Goal: Task Accomplishment & Management: Manage account settings

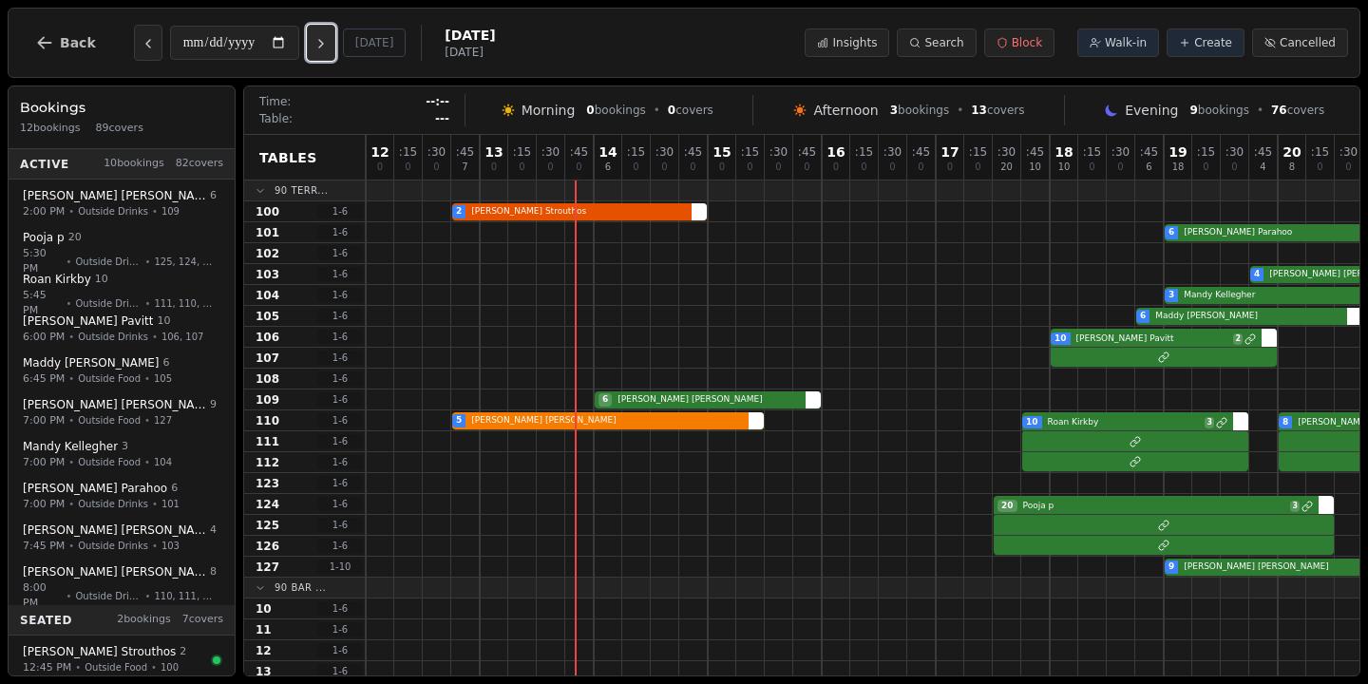
click at [329, 48] on icon "Next day" at bounding box center [320, 43] width 15 height 15
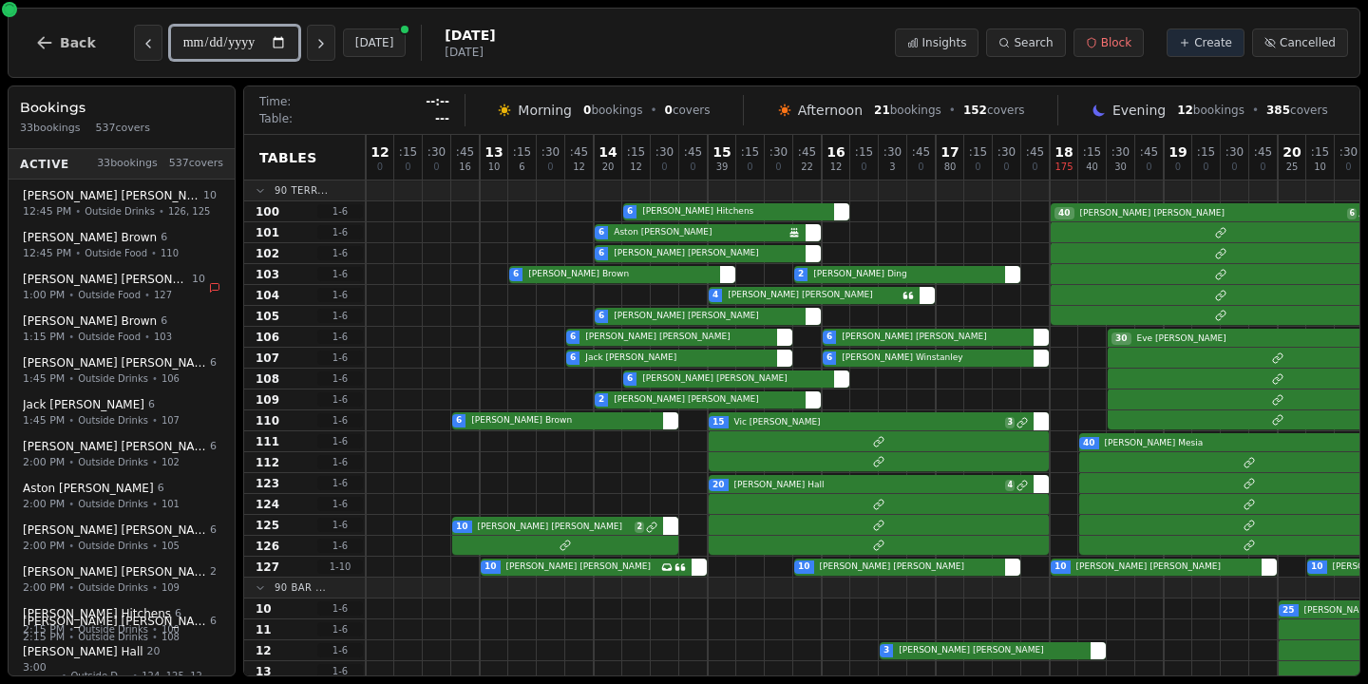
click at [238, 44] on input "**********" at bounding box center [234, 43] width 129 height 34
click at [280, 47] on input "**********" at bounding box center [234, 43] width 129 height 34
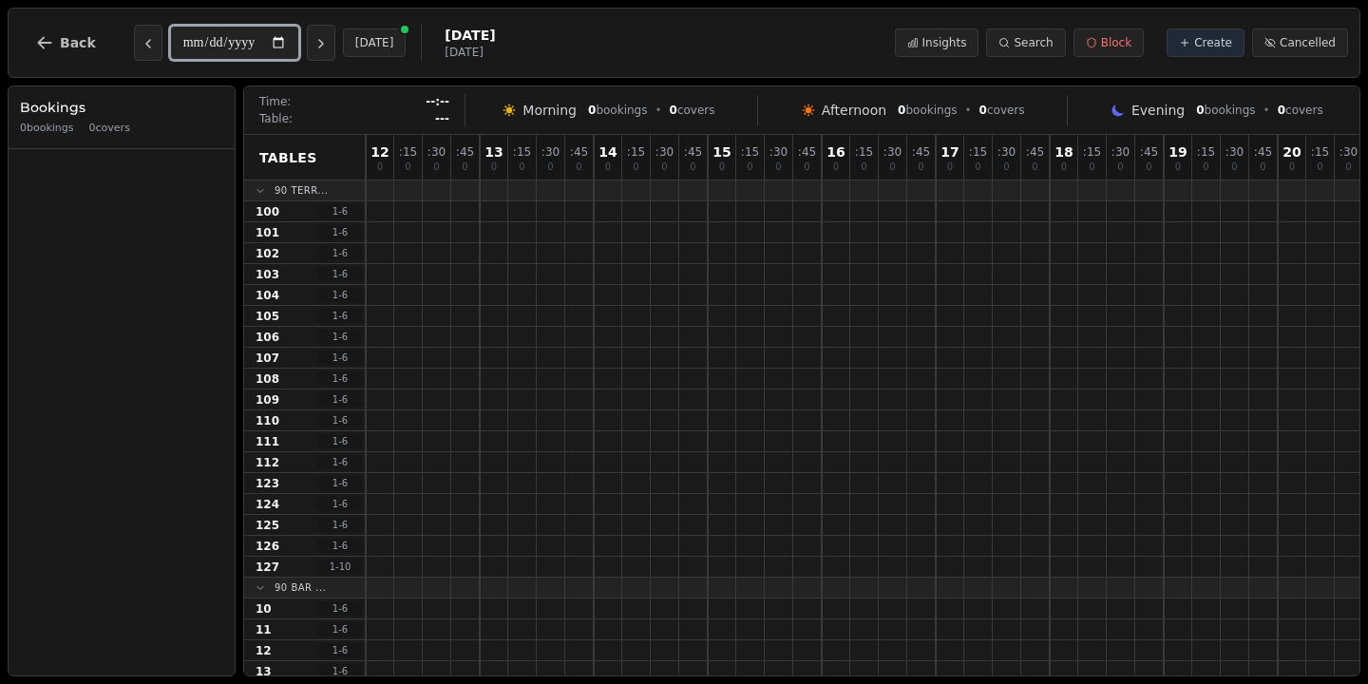
type input "**********"
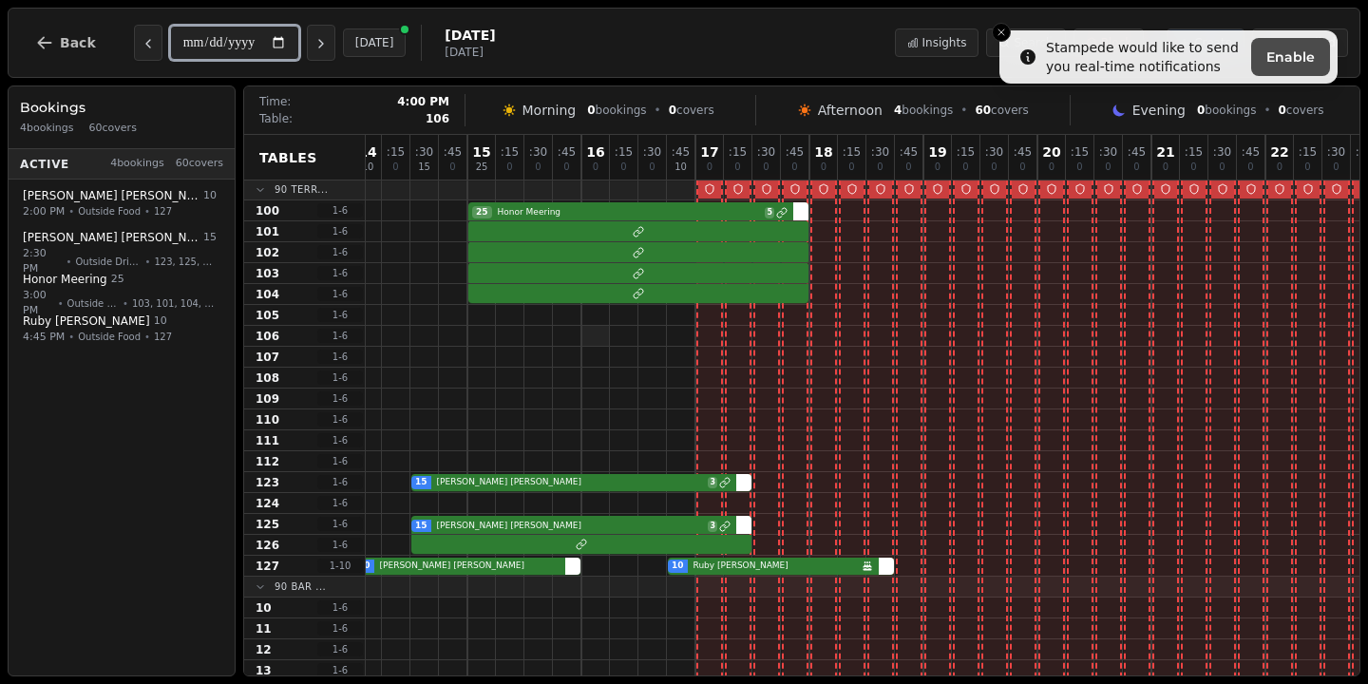
scroll to position [1, 242]
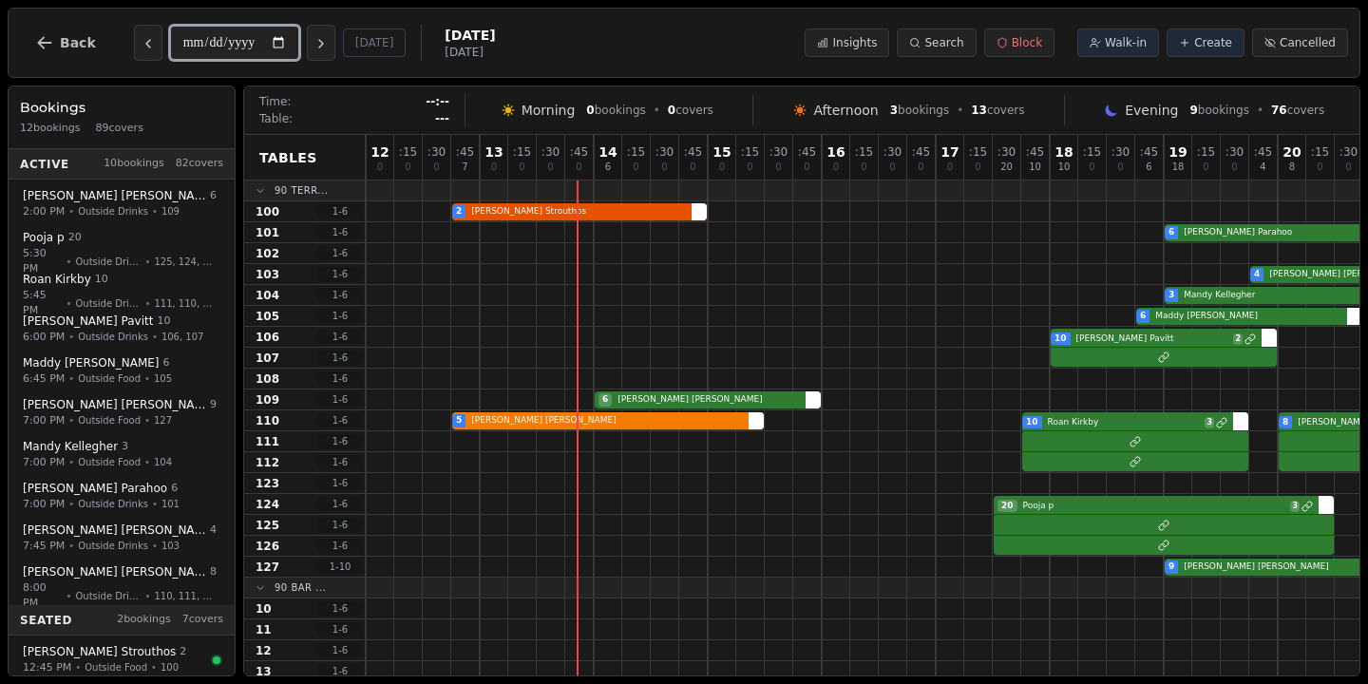
click at [252, 45] on input "**********" at bounding box center [234, 43] width 129 height 34
click at [275, 47] on input "**********" at bounding box center [234, 43] width 129 height 34
click at [285, 46] on input "**********" at bounding box center [234, 43] width 129 height 34
click at [729, 67] on div "**********" at bounding box center [684, 43] width 1353 height 70
click at [253, 37] on input "**********" at bounding box center [234, 43] width 129 height 34
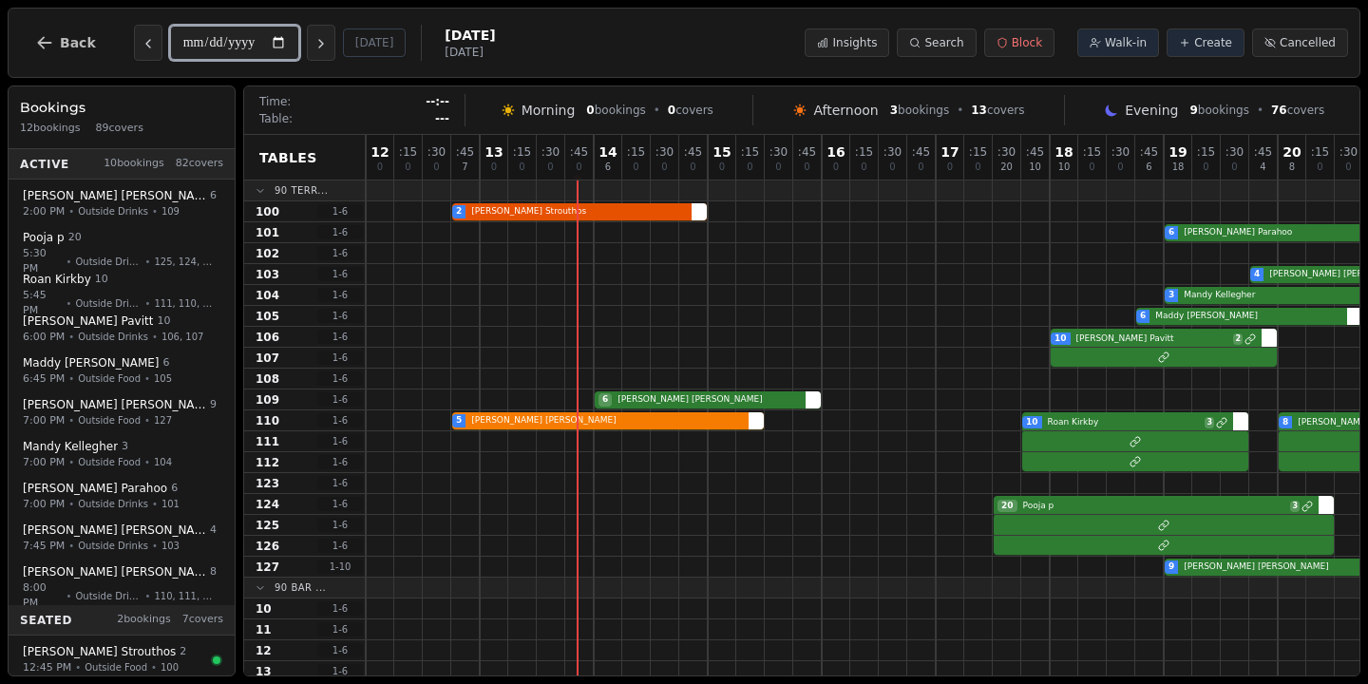
click at [282, 47] on input "**********" at bounding box center [234, 43] width 129 height 34
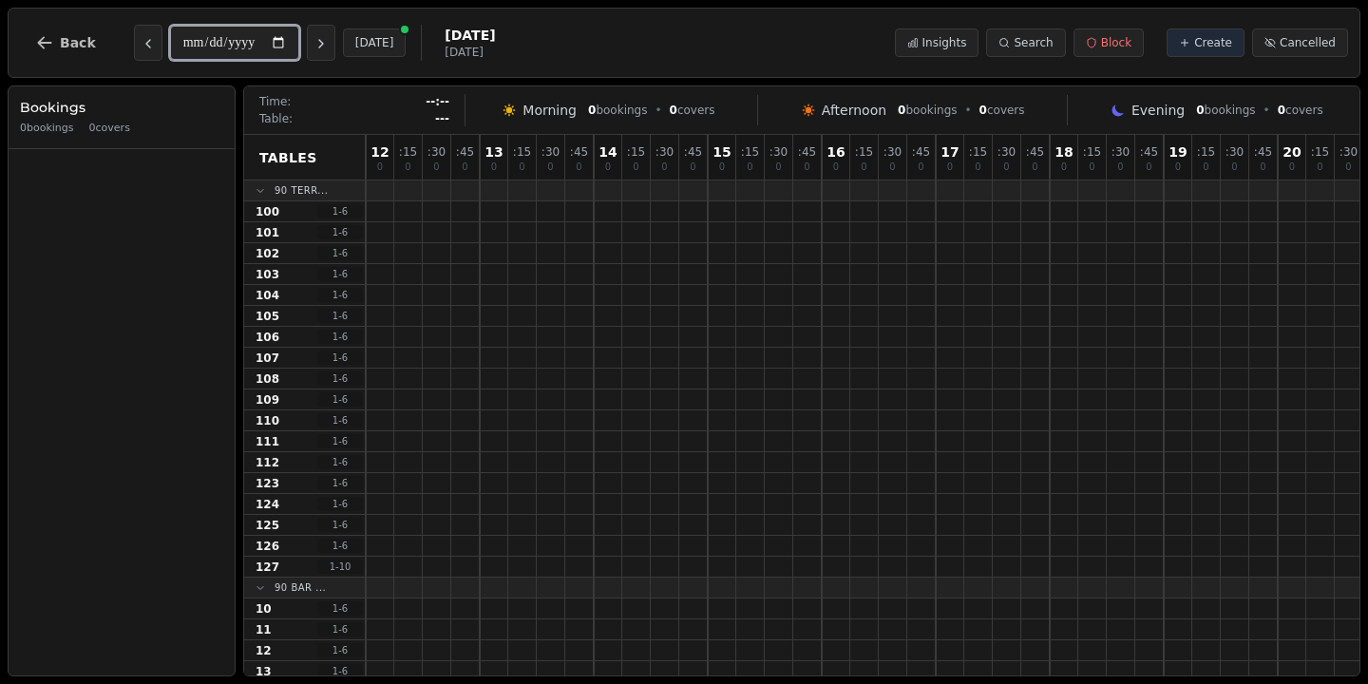
type input "**********"
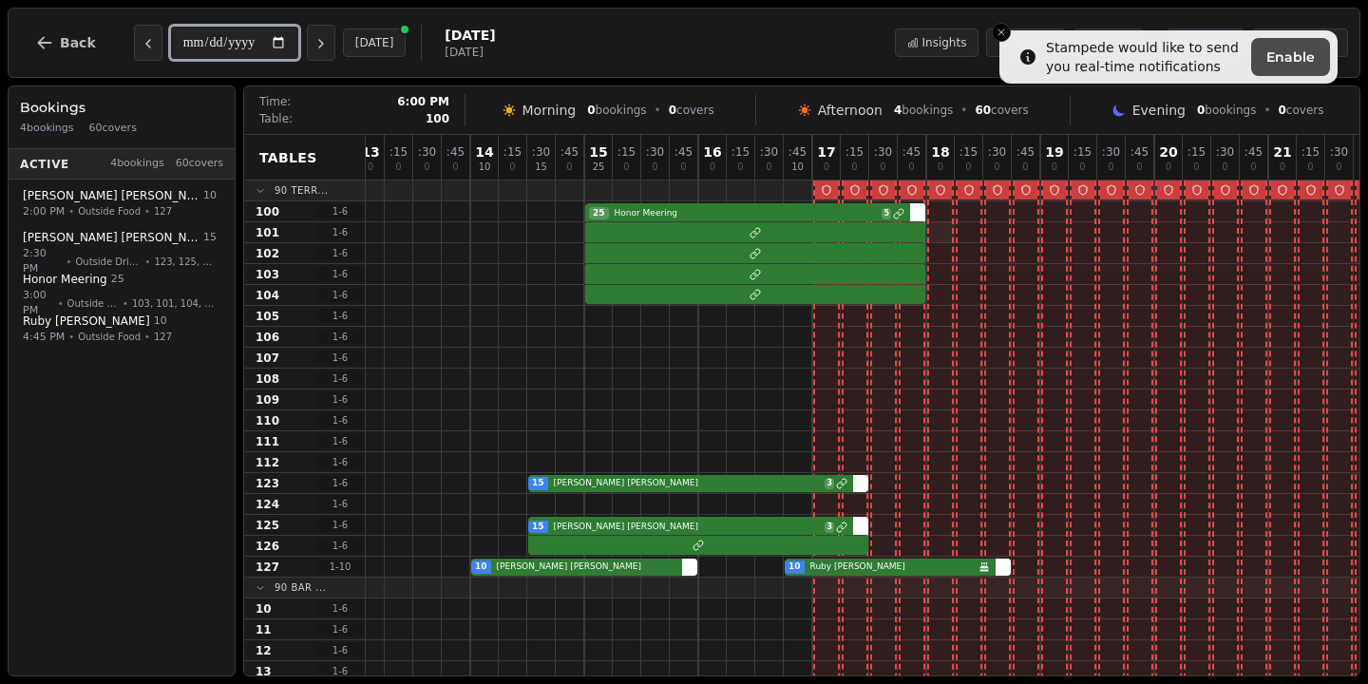
scroll to position [0, 133]
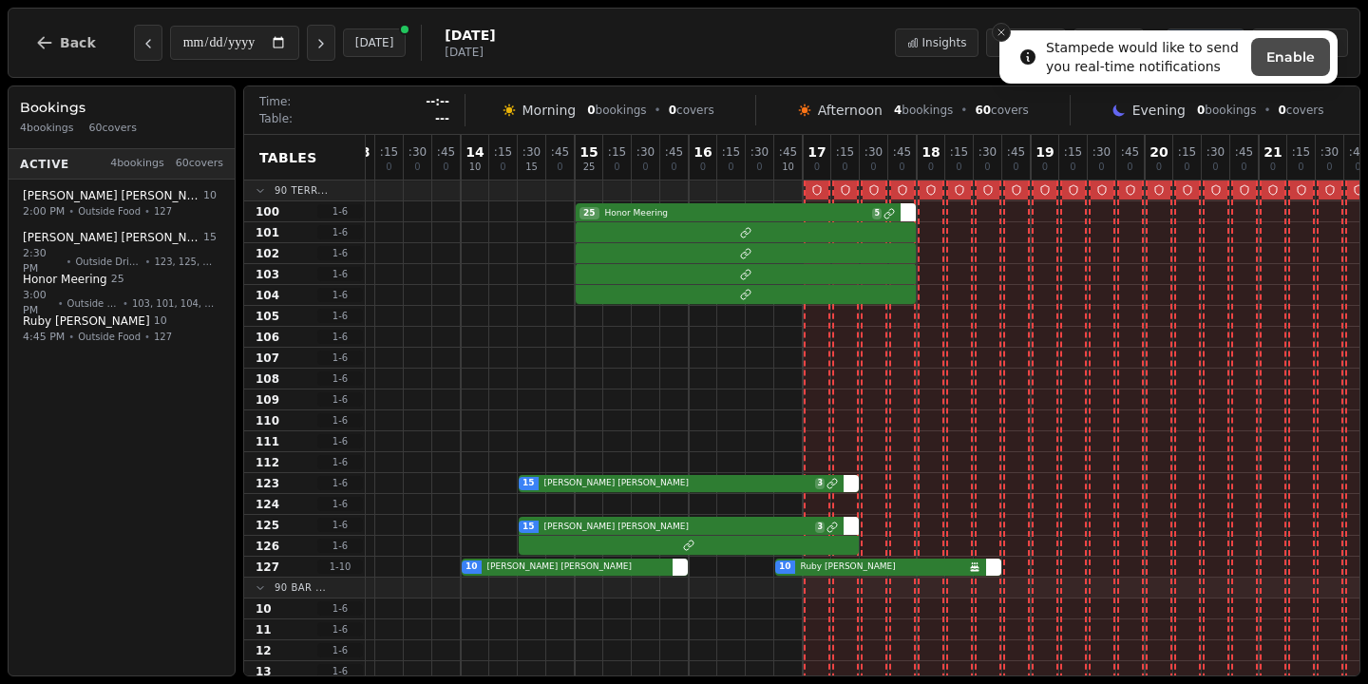
click at [1007, 32] on button "Close toast" at bounding box center [1001, 32] width 19 height 19
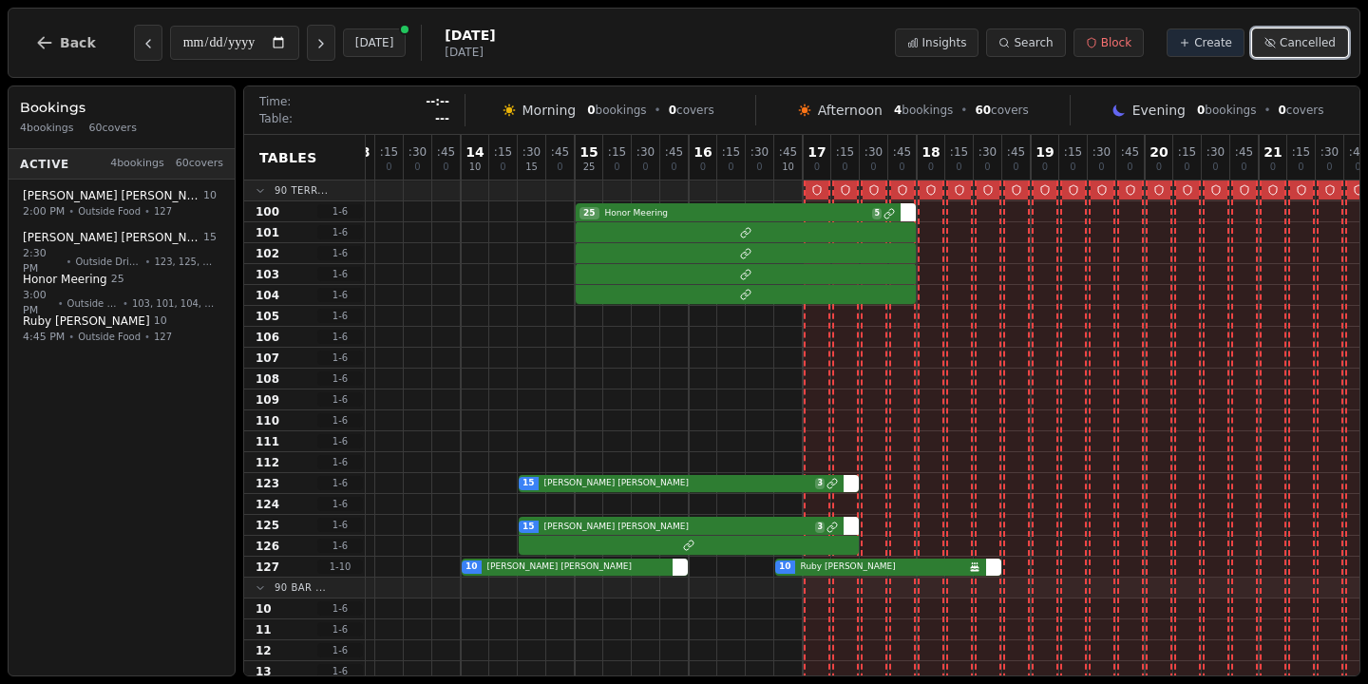
click at [1310, 47] on span "Cancelled" at bounding box center [1307, 42] width 56 height 15
click at [1095, 40] on icon at bounding box center [1091, 42] width 11 height 11
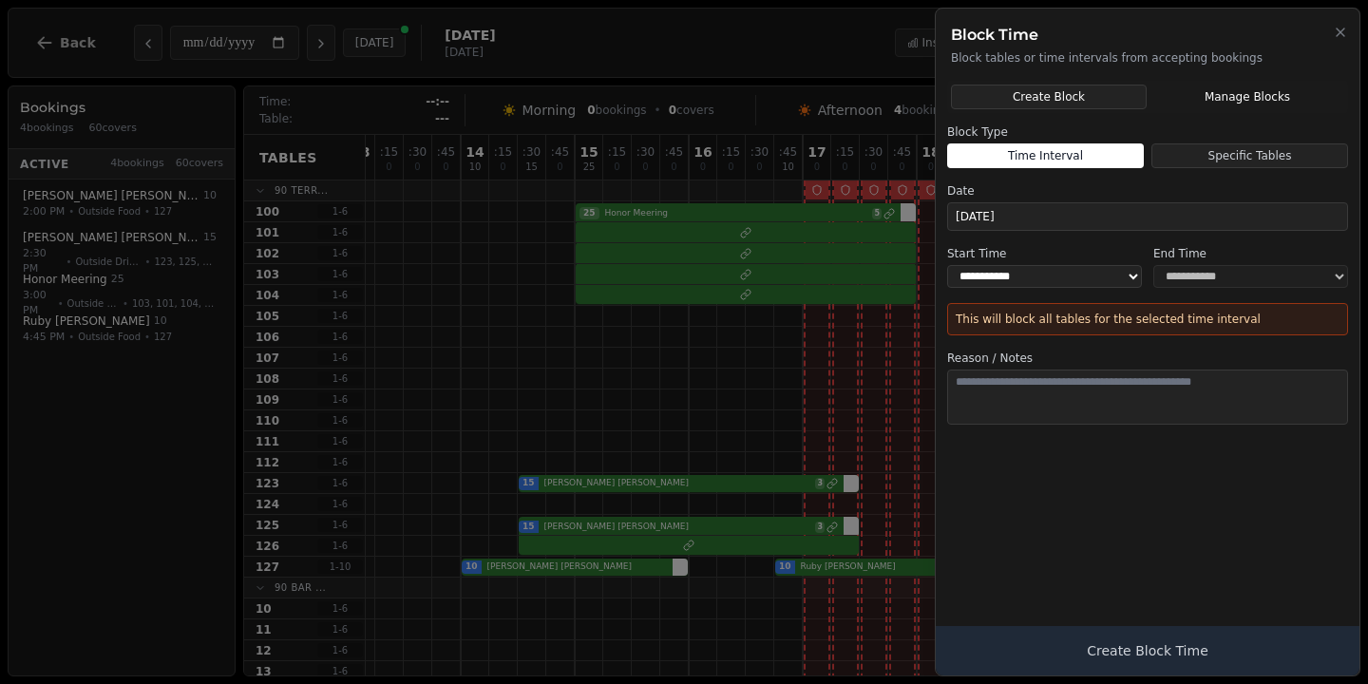
click at [1260, 105] on button "Manage Blocks" at bounding box center [1247, 97] width 194 height 25
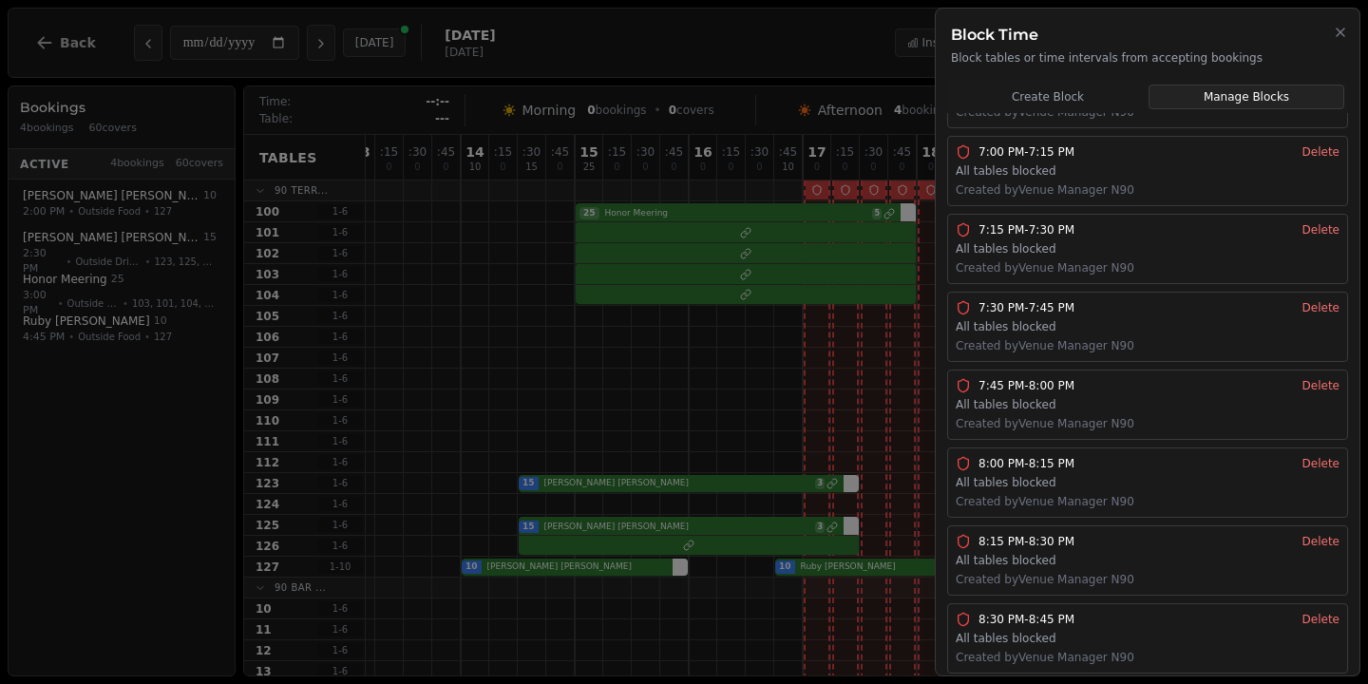
scroll to position [0, 0]
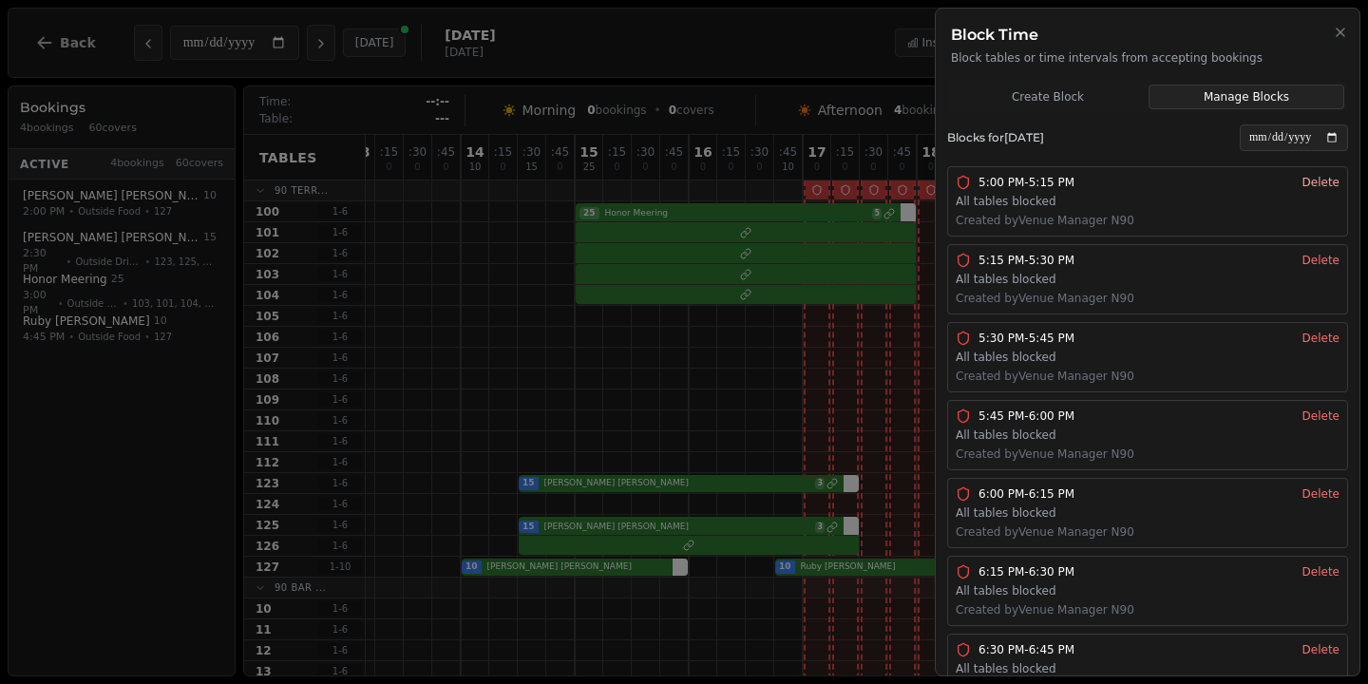
click at [1318, 185] on button "Delete" at bounding box center [1320, 182] width 37 height 15
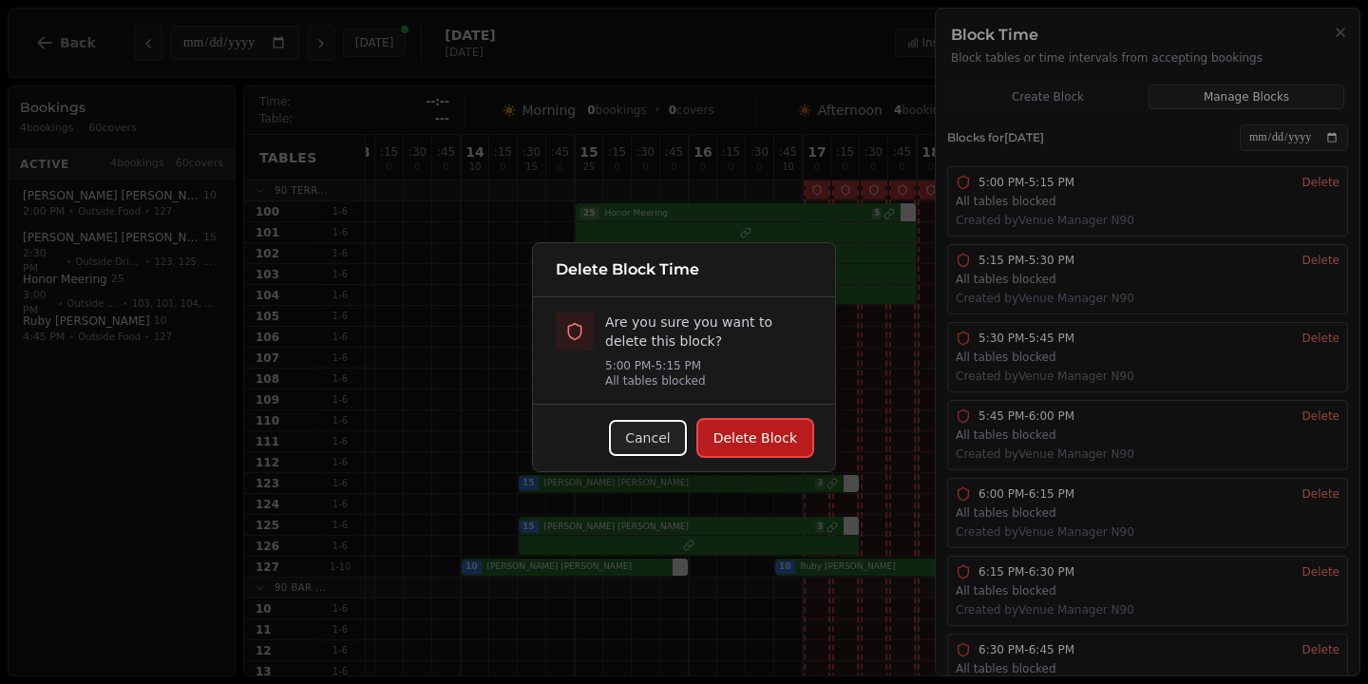
click at [747, 444] on button "Delete Block" at bounding box center [755, 438] width 114 height 36
click at [759, 435] on button "Delete Block" at bounding box center [755, 438] width 114 height 36
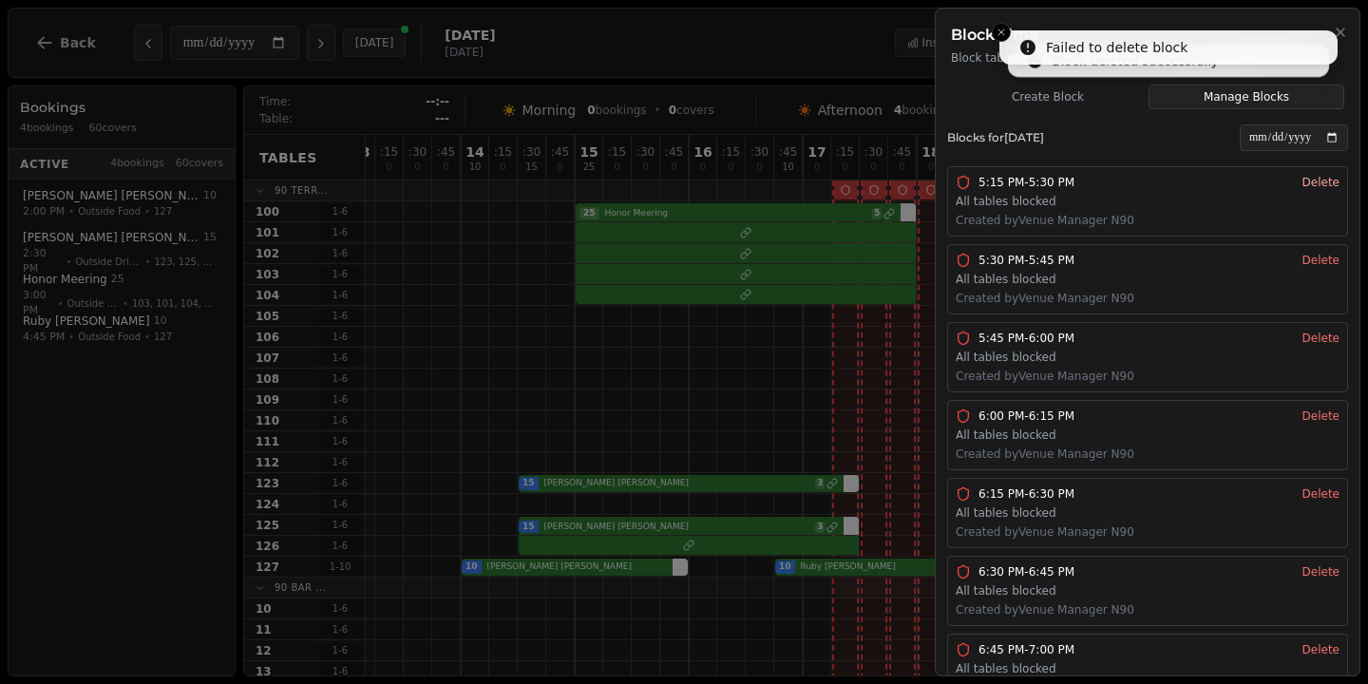
click at [1326, 186] on button "Delete" at bounding box center [1320, 182] width 37 height 15
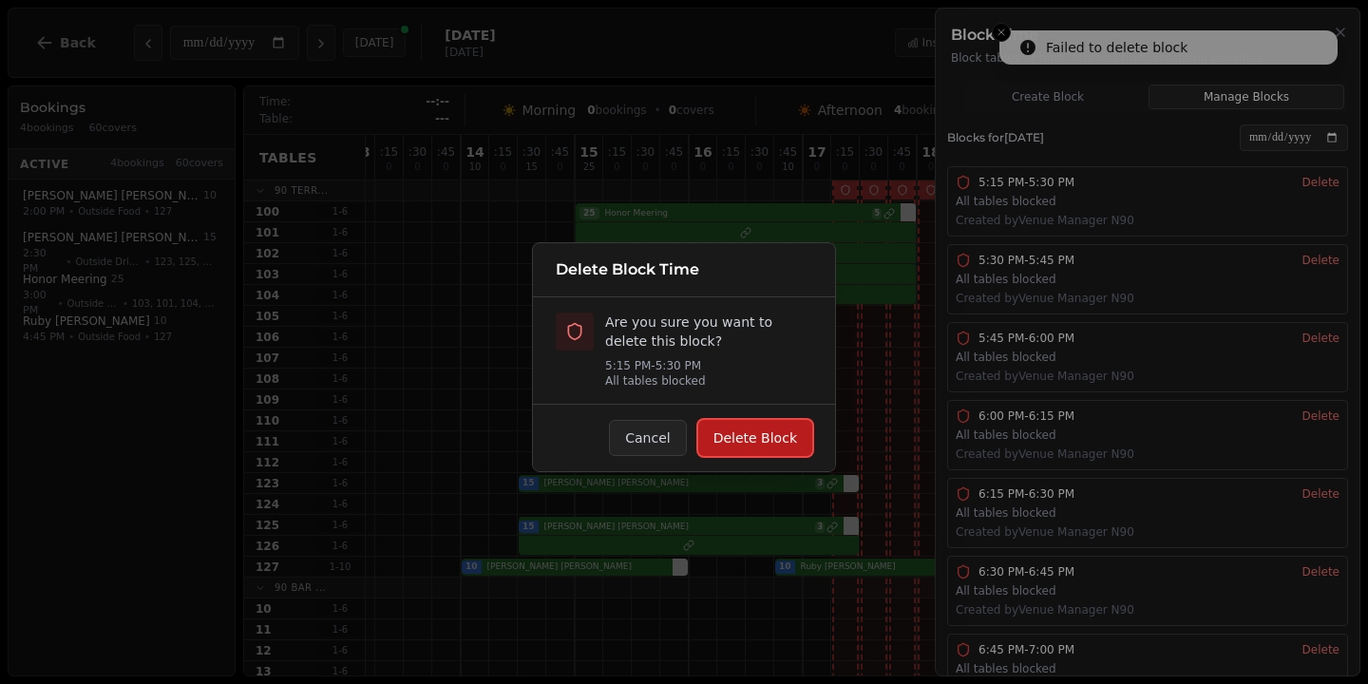
click at [762, 438] on button "Delete Block" at bounding box center [755, 438] width 114 height 36
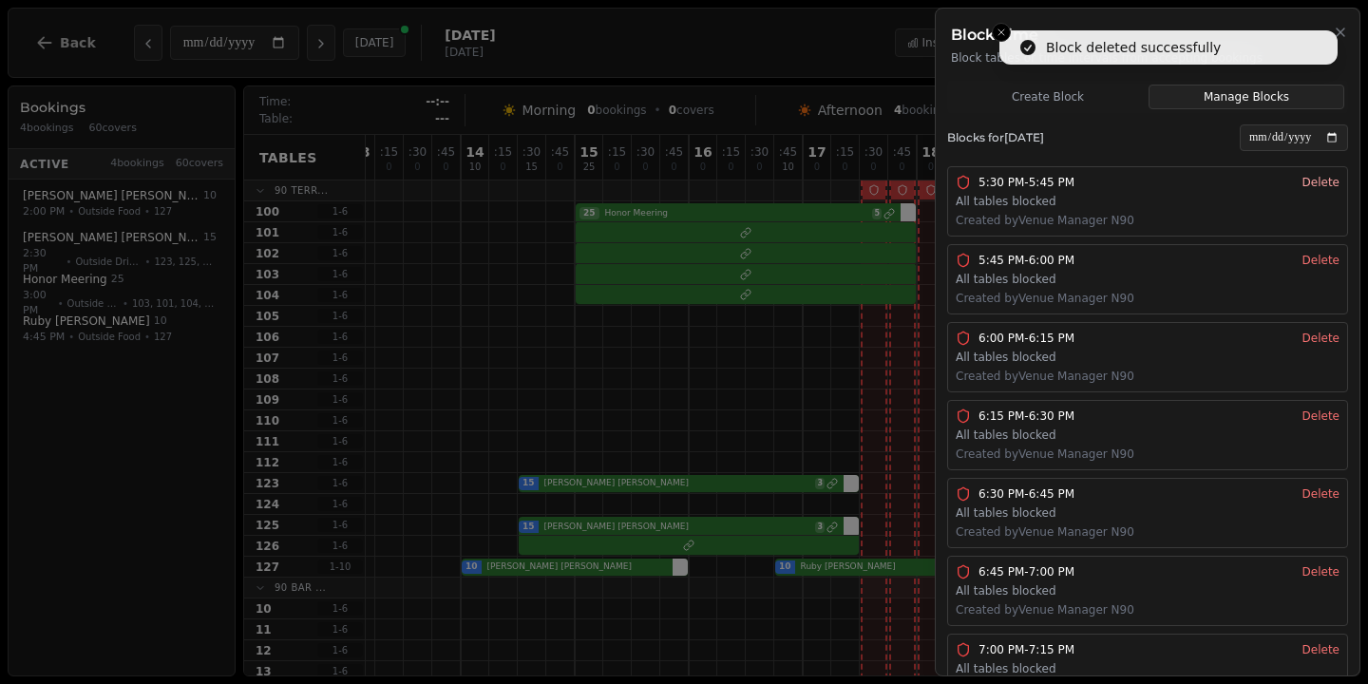
click at [1312, 187] on button "Delete" at bounding box center [1320, 182] width 37 height 15
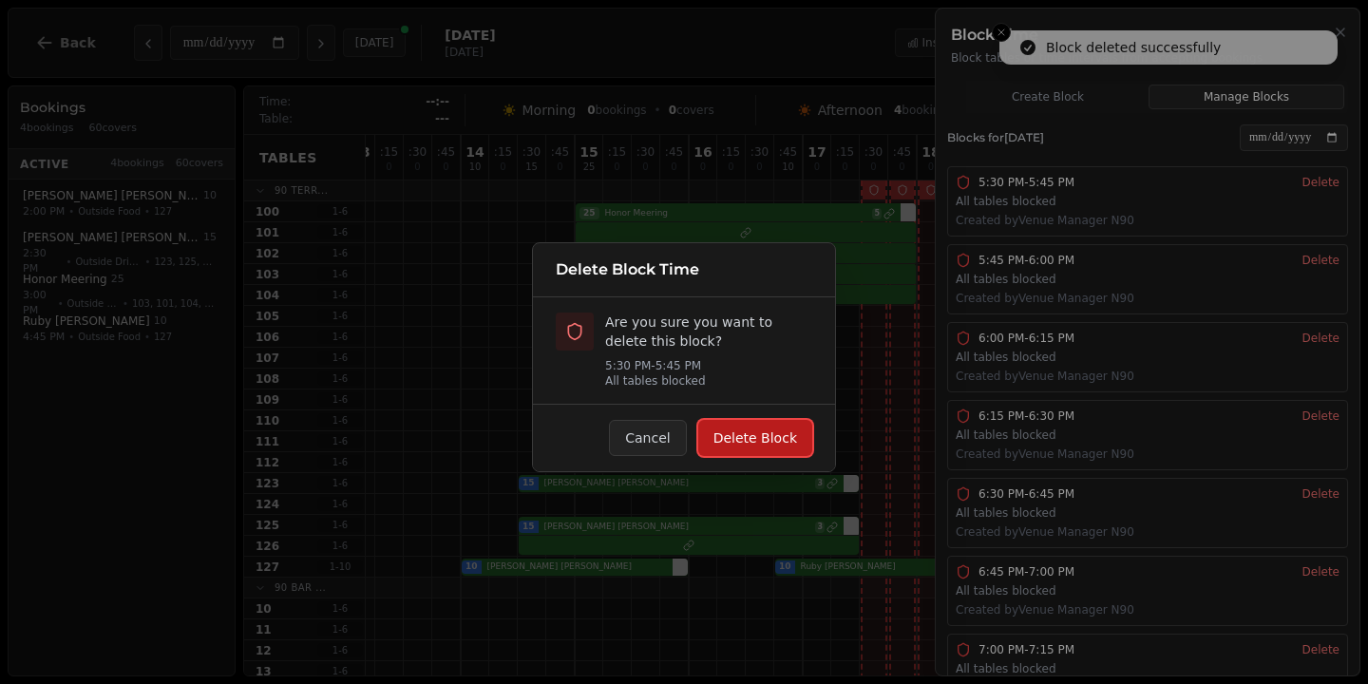
click at [779, 439] on button "Delete Block" at bounding box center [755, 438] width 114 height 36
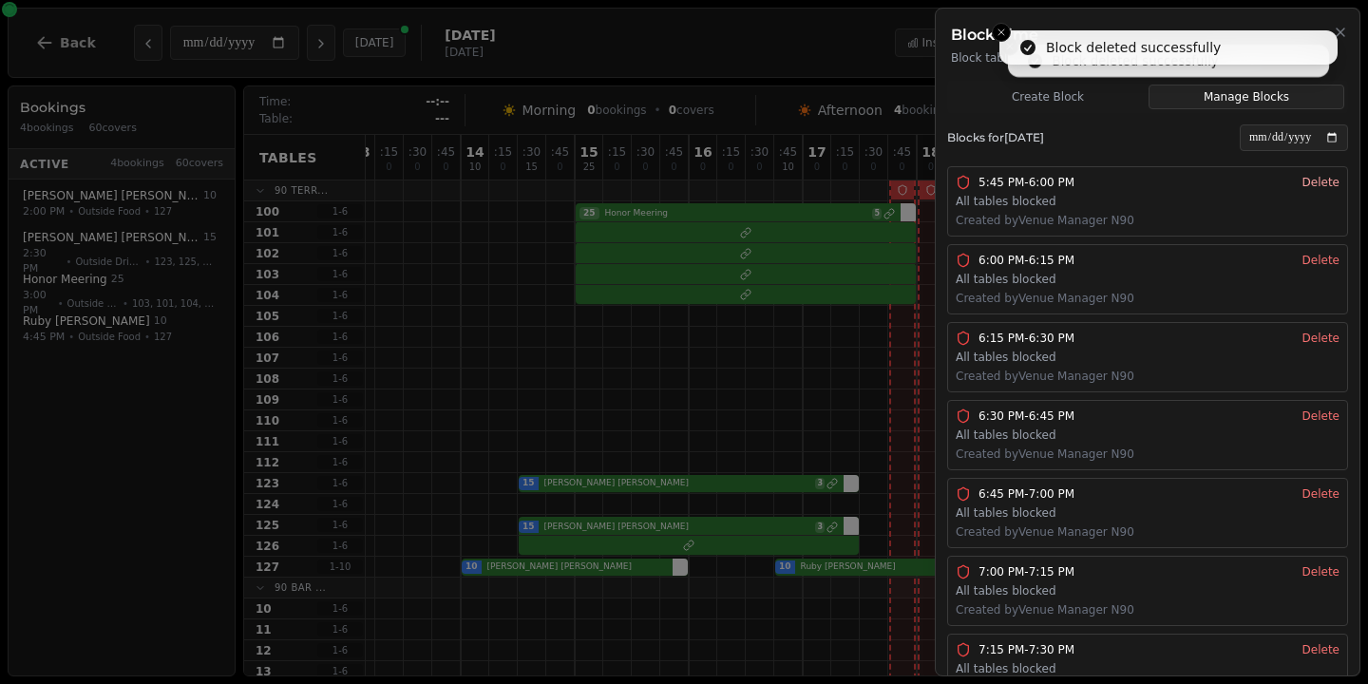
click at [1327, 180] on button "Delete" at bounding box center [1320, 182] width 37 height 15
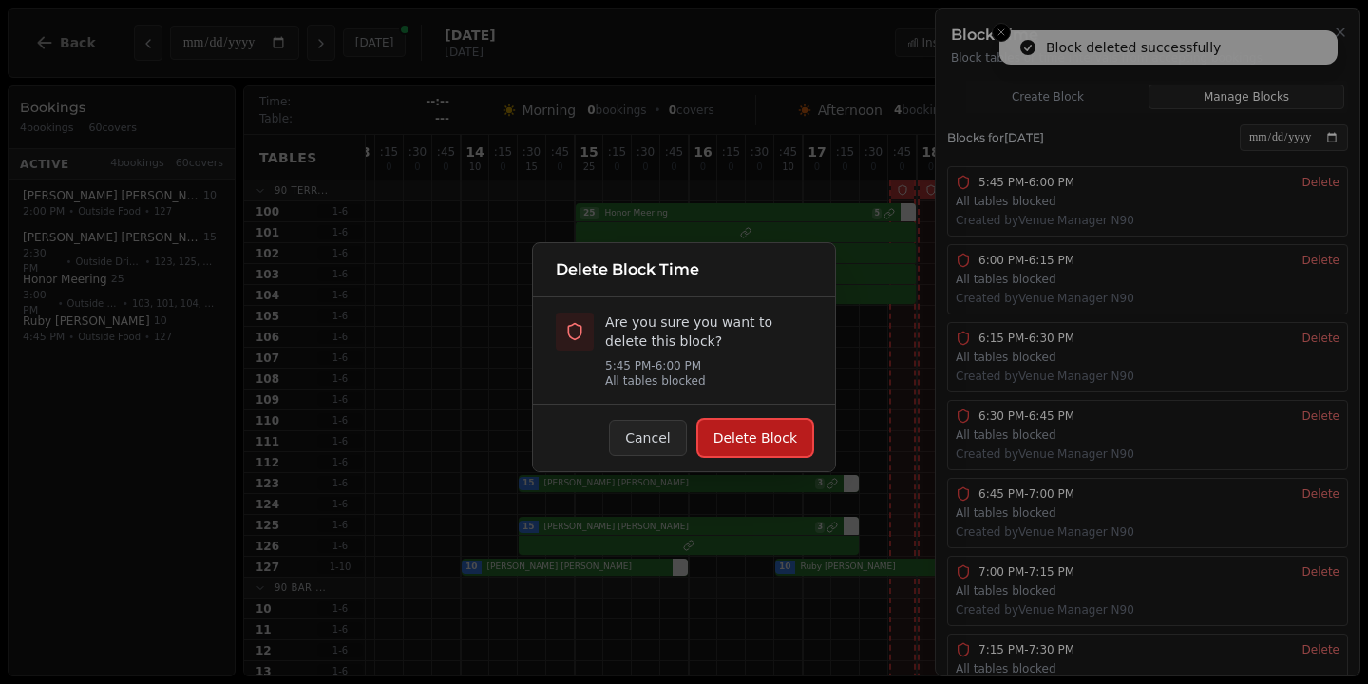
click at [756, 431] on button "Delete Block" at bounding box center [755, 438] width 114 height 36
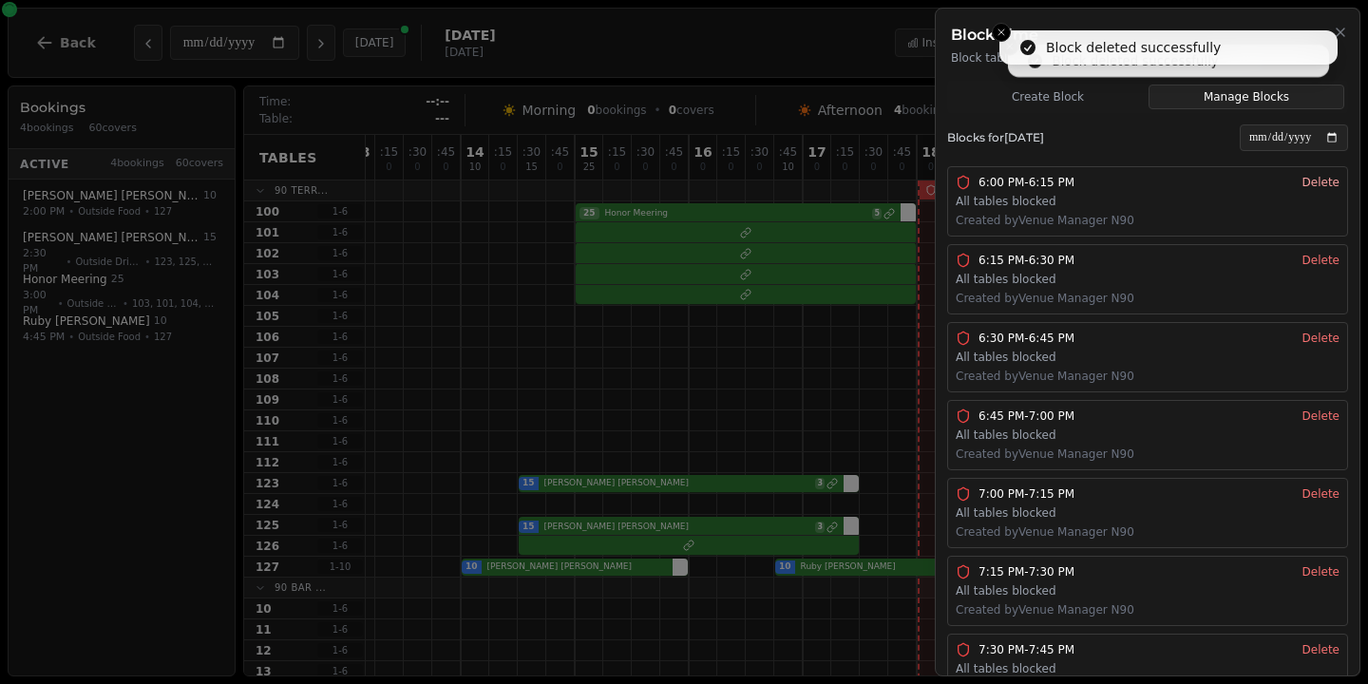
click at [1316, 177] on button "Delete" at bounding box center [1320, 182] width 37 height 15
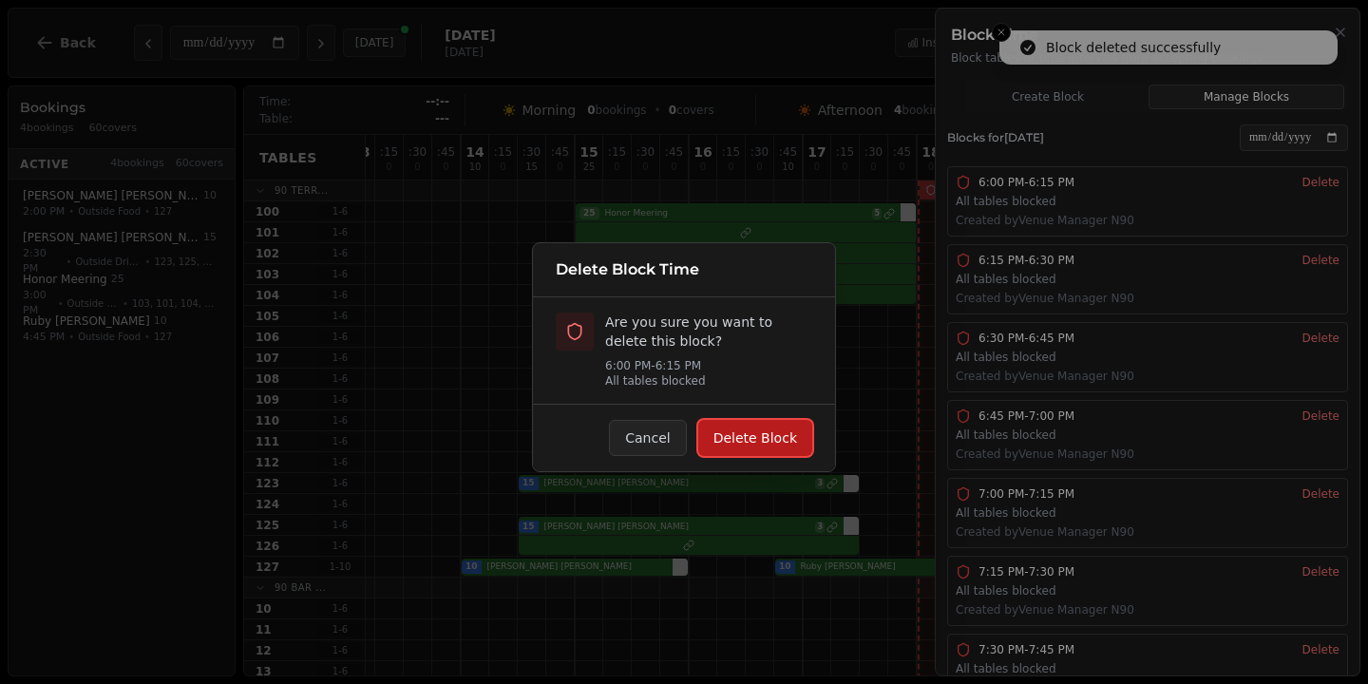
click at [771, 438] on button "Delete Block" at bounding box center [755, 438] width 114 height 36
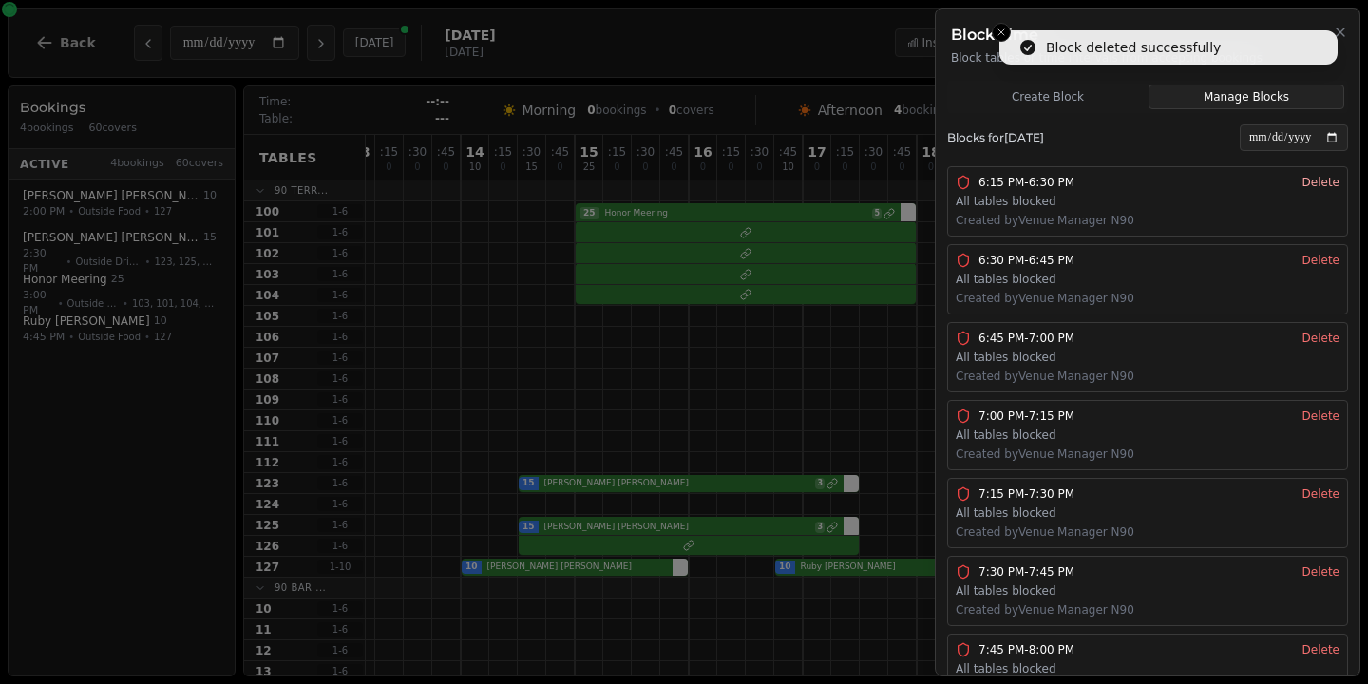
click at [1327, 181] on button "Delete" at bounding box center [1320, 182] width 37 height 15
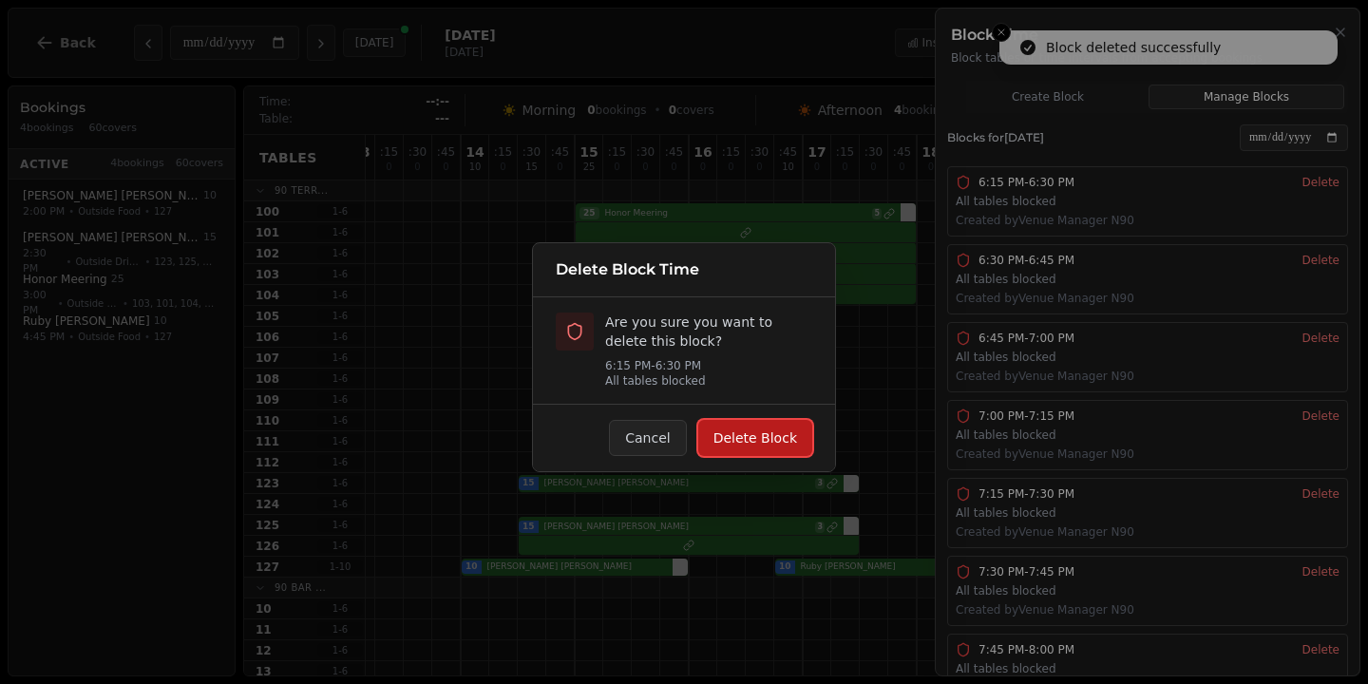
click at [768, 441] on button "Delete Block" at bounding box center [755, 438] width 114 height 36
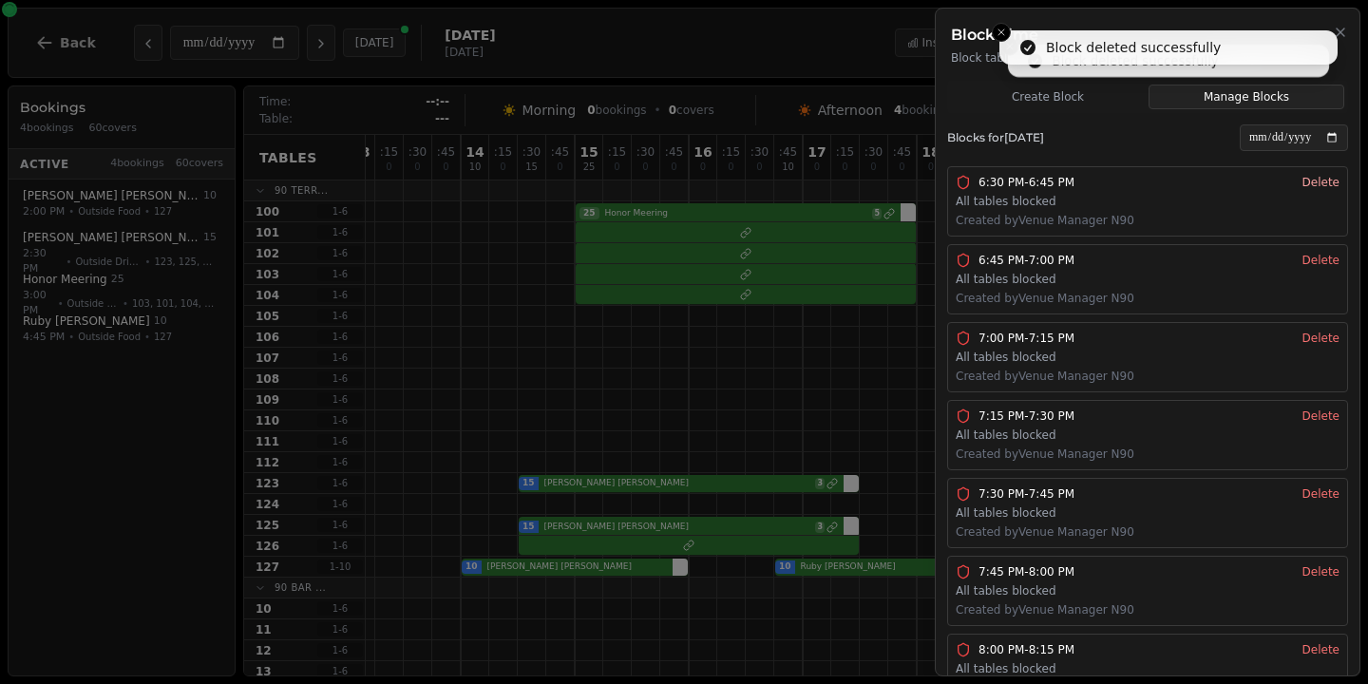
click at [1328, 185] on button "Delete" at bounding box center [1320, 182] width 37 height 15
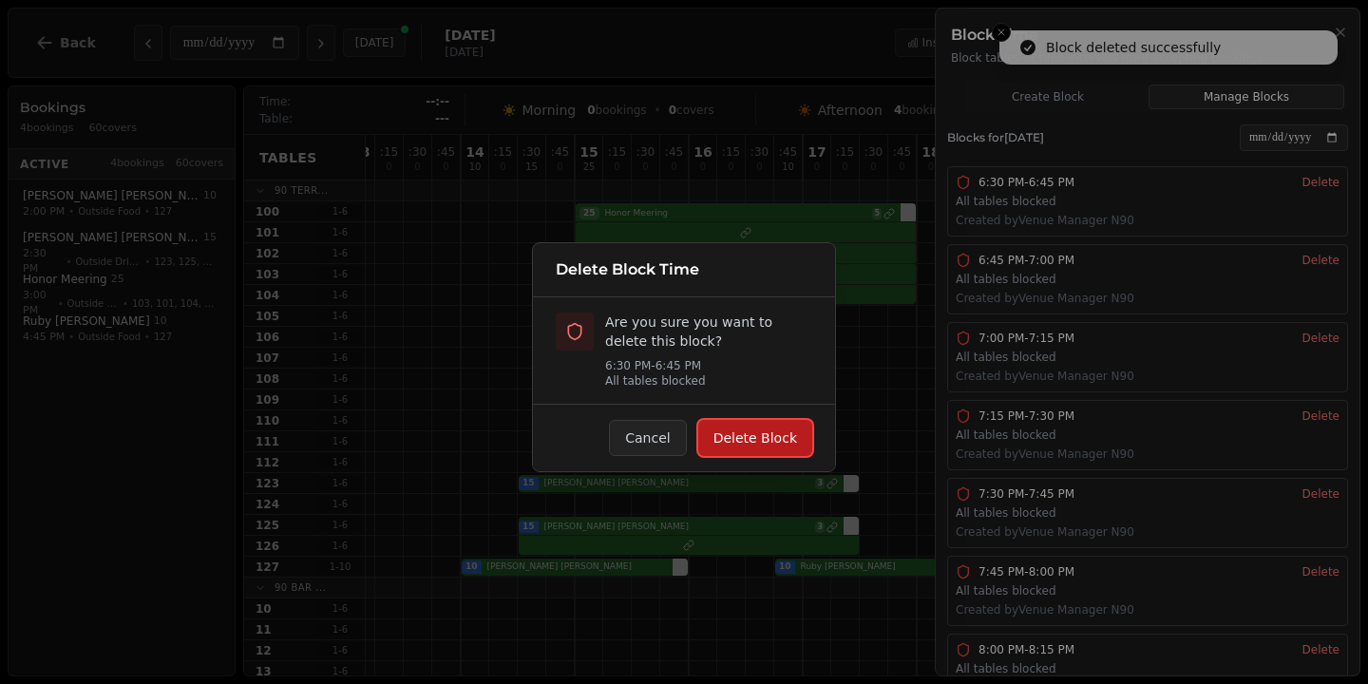
click at [780, 448] on button "Delete Block" at bounding box center [755, 438] width 114 height 36
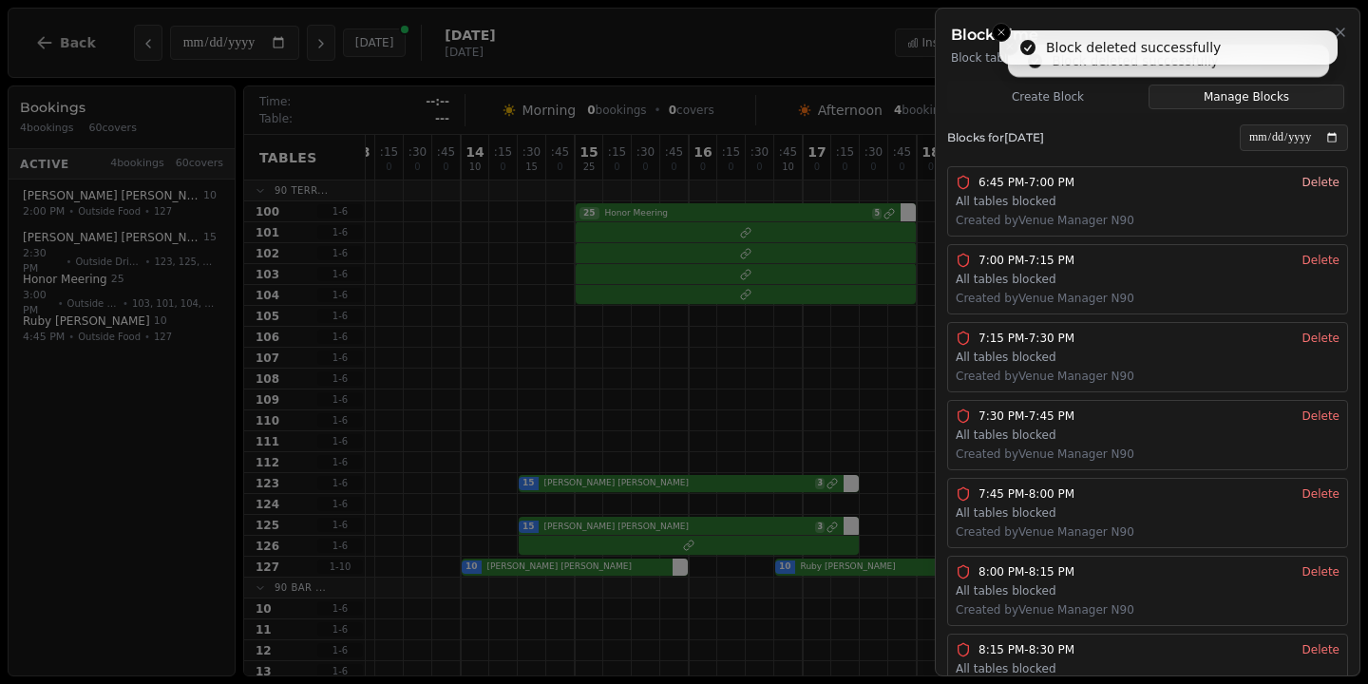
click at [1325, 182] on button "Delete" at bounding box center [1320, 182] width 37 height 15
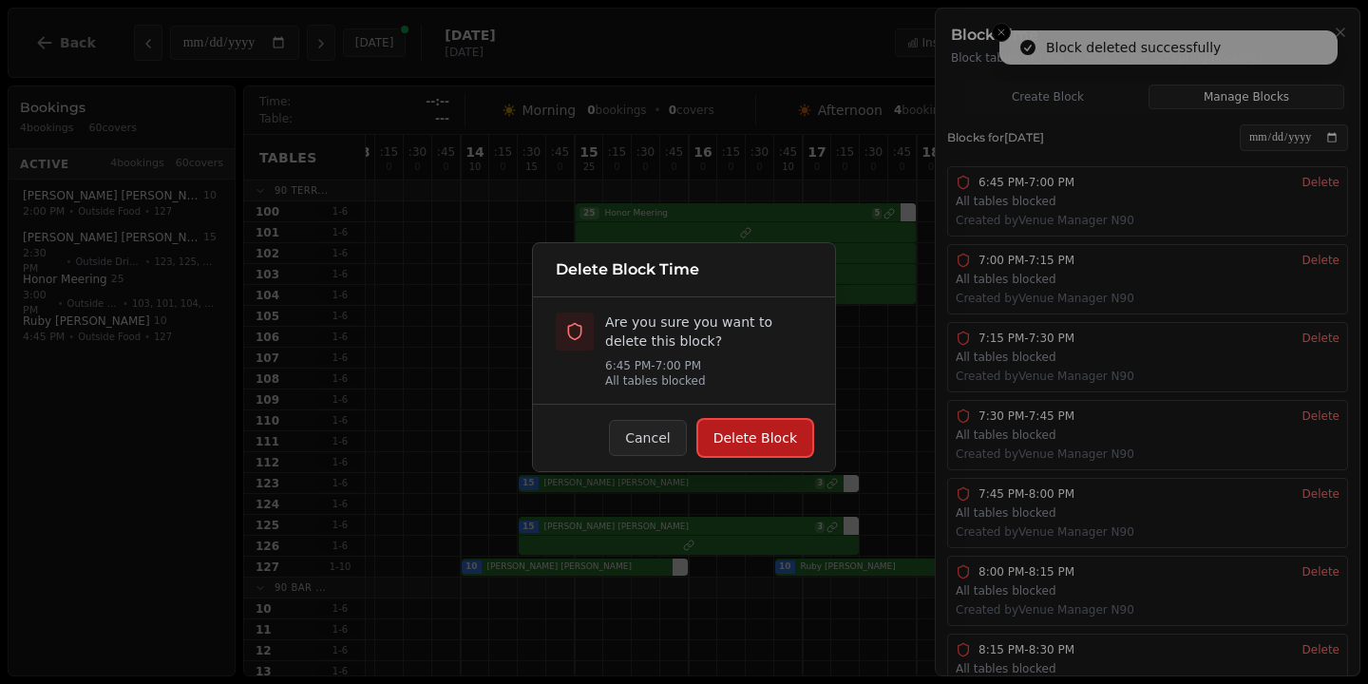
click at [781, 439] on button "Delete Block" at bounding box center [755, 438] width 114 height 36
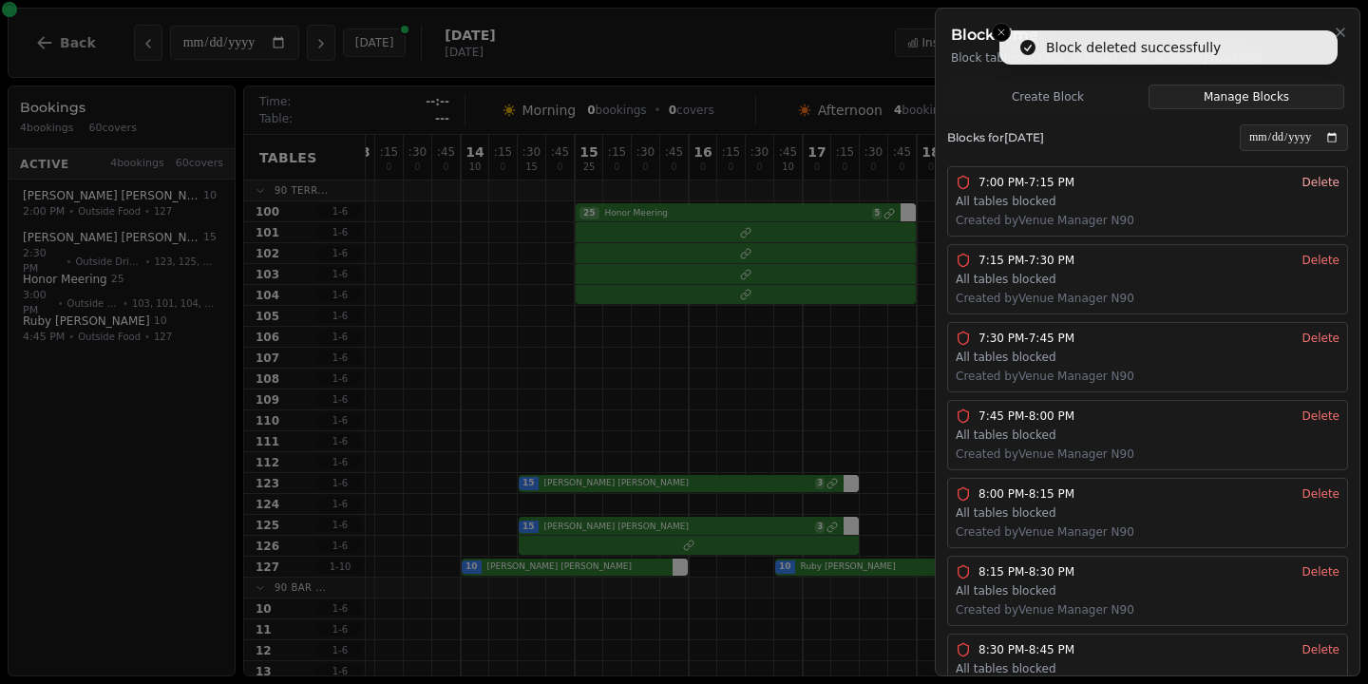
click at [1329, 189] on button "Delete" at bounding box center [1320, 182] width 37 height 15
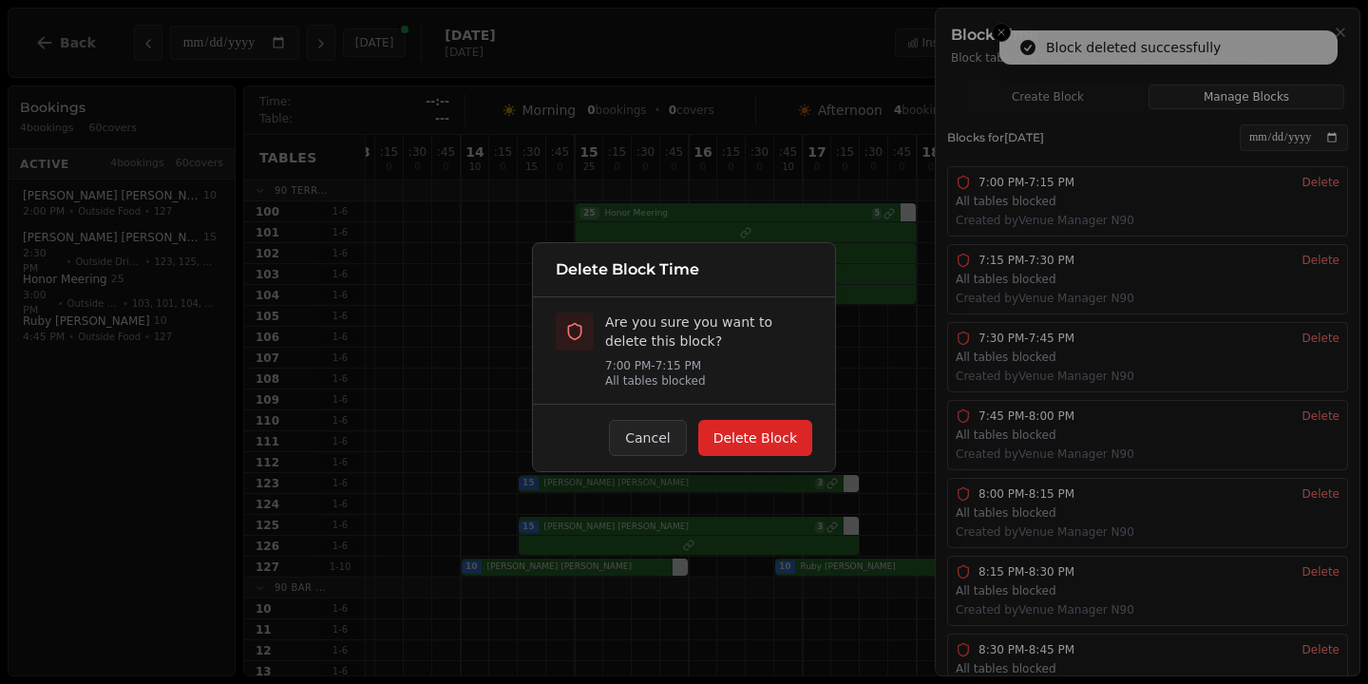
click at [757, 456] on div "Cancel Delete Block" at bounding box center [684, 437] width 302 height 67
click at [756, 434] on button "Delete Block" at bounding box center [755, 438] width 114 height 36
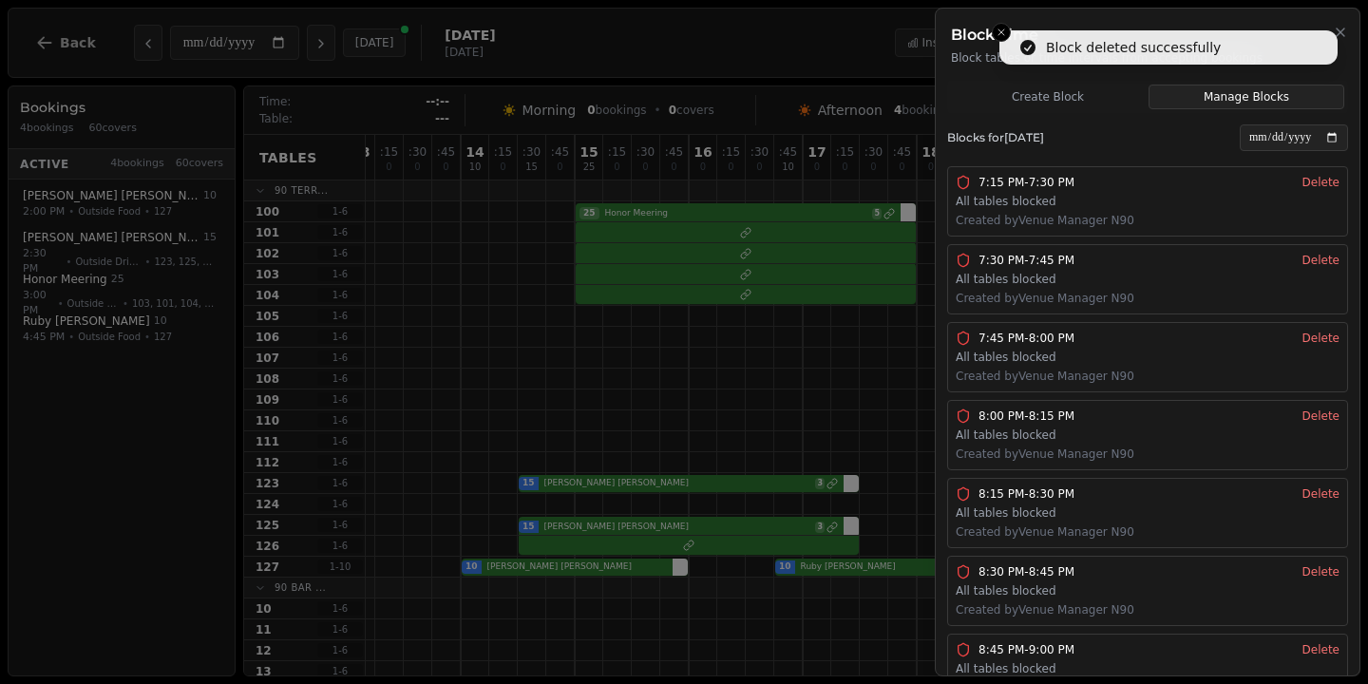
click at [1323, 191] on div "7:15 PM - 7:30 PM All tables blocked Created by Venue Manager N90 Delete" at bounding box center [1148, 201] width 384 height 53
click at [1323, 183] on button "Delete" at bounding box center [1320, 182] width 37 height 15
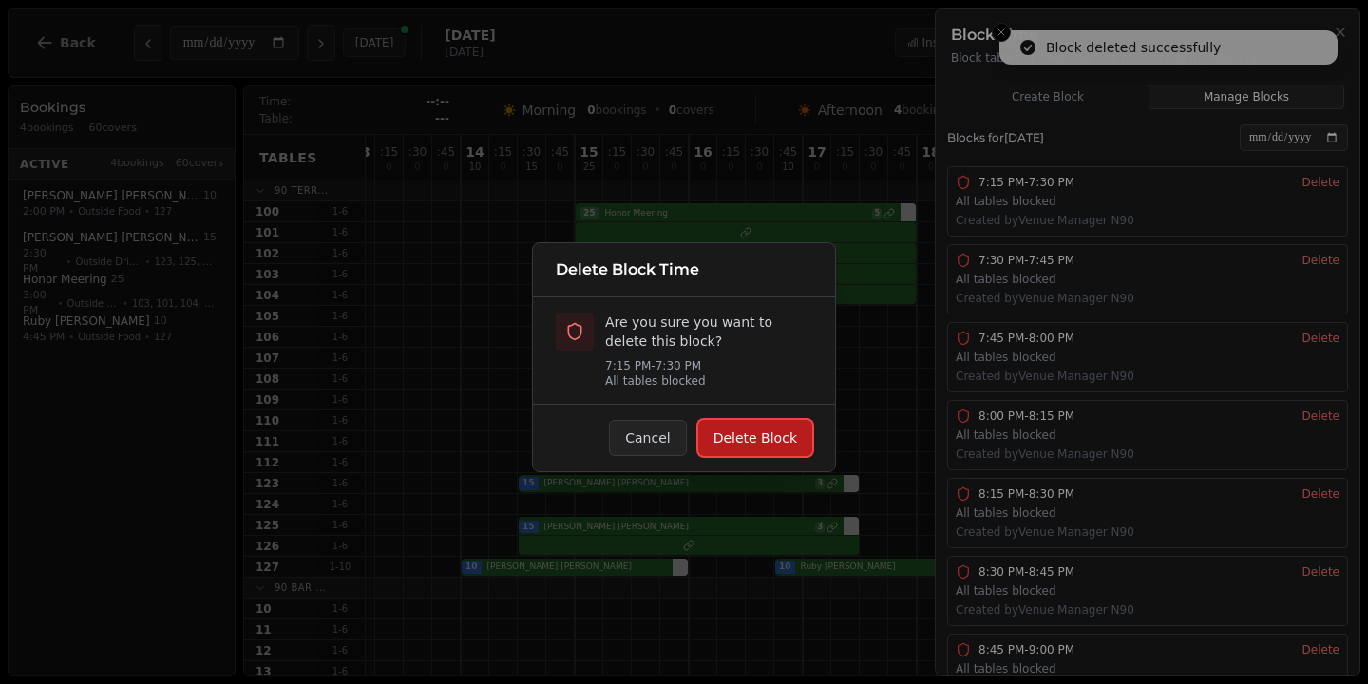
click at [792, 430] on button "Delete Block" at bounding box center [755, 438] width 114 height 36
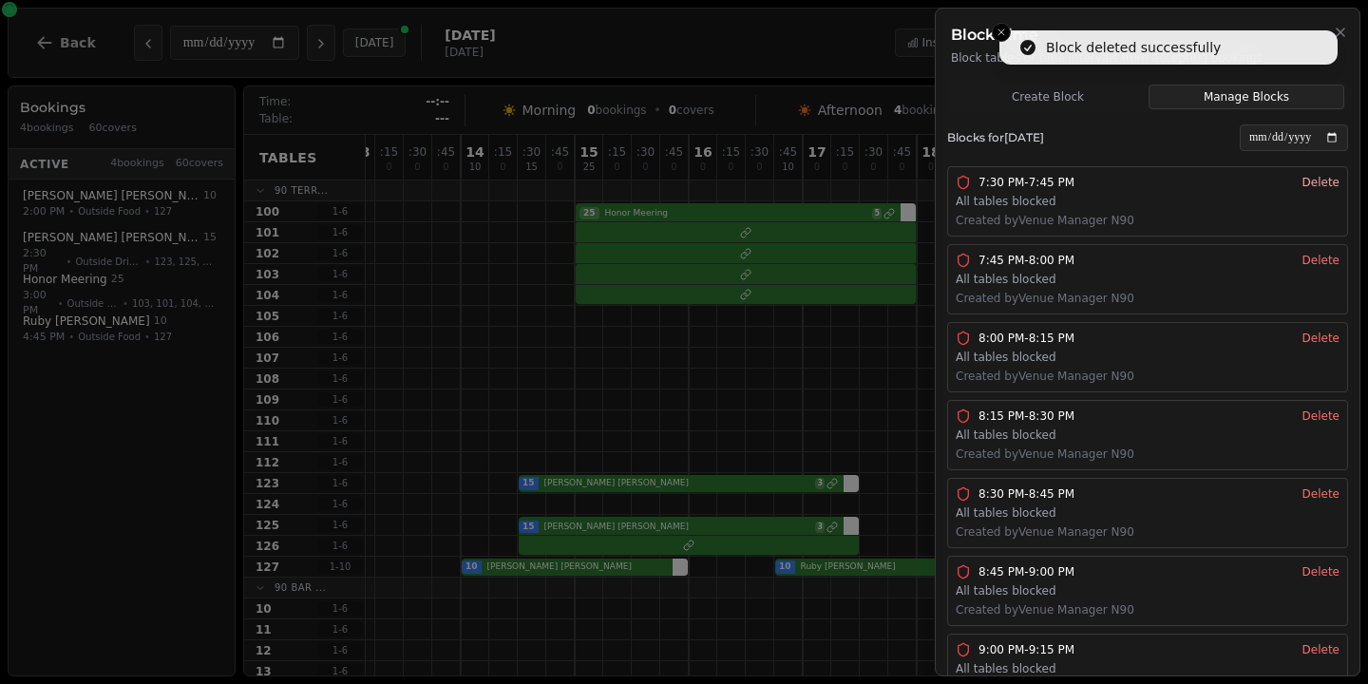
click at [1326, 180] on button "Delete" at bounding box center [1320, 182] width 37 height 15
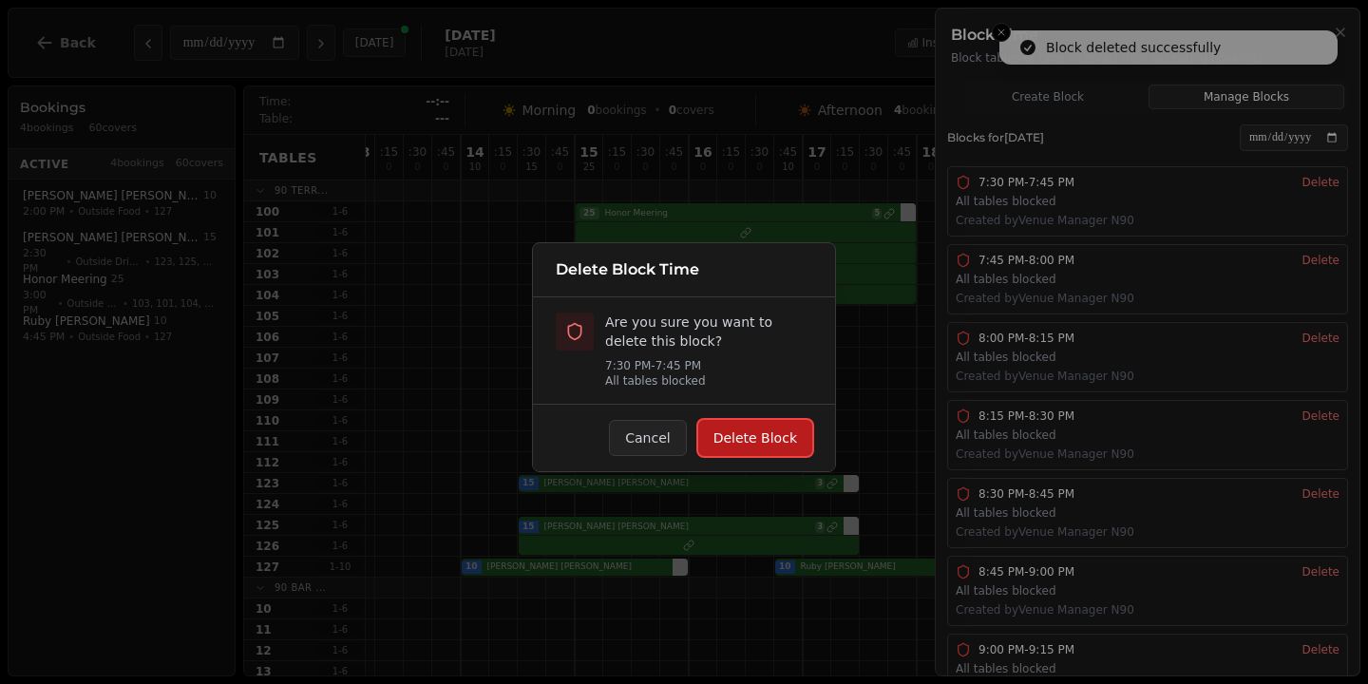
click at [738, 426] on button "Delete Block" at bounding box center [755, 438] width 114 height 36
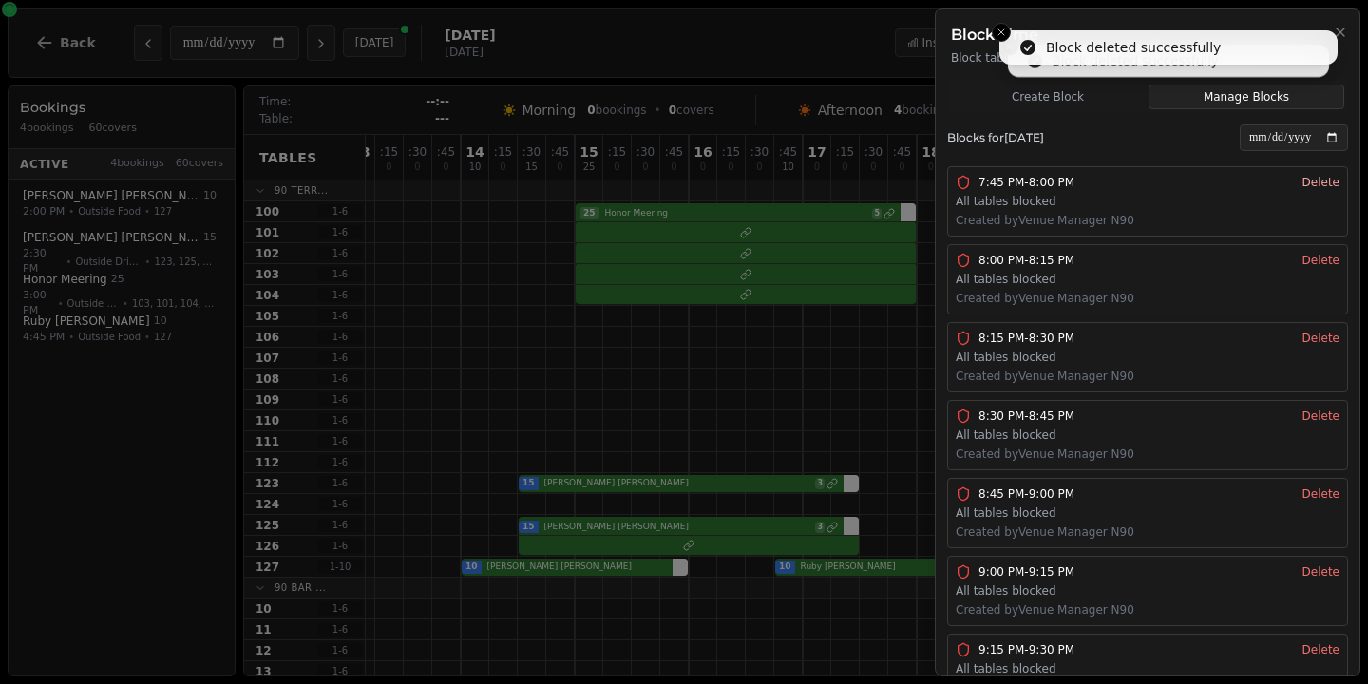
click at [1323, 185] on button "Delete" at bounding box center [1320, 182] width 37 height 15
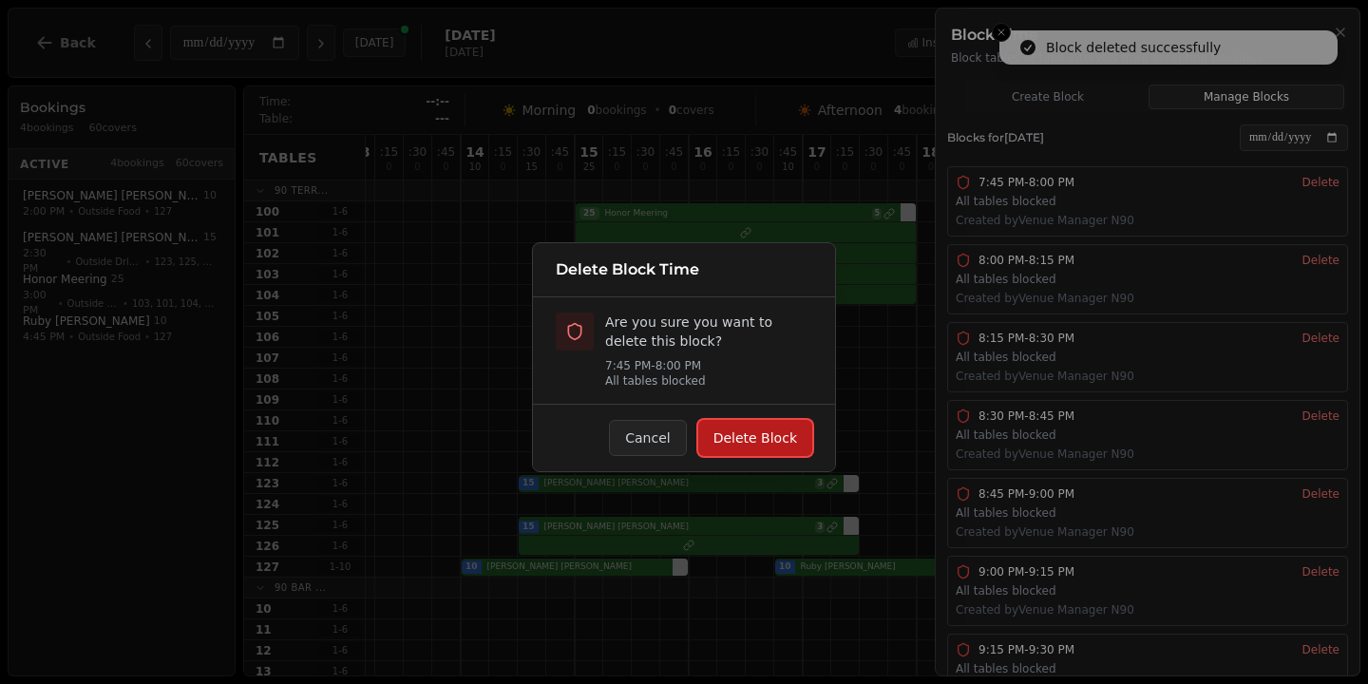
click at [735, 443] on button "Delete Block" at bounding box center [755, 438] width 114 height 36
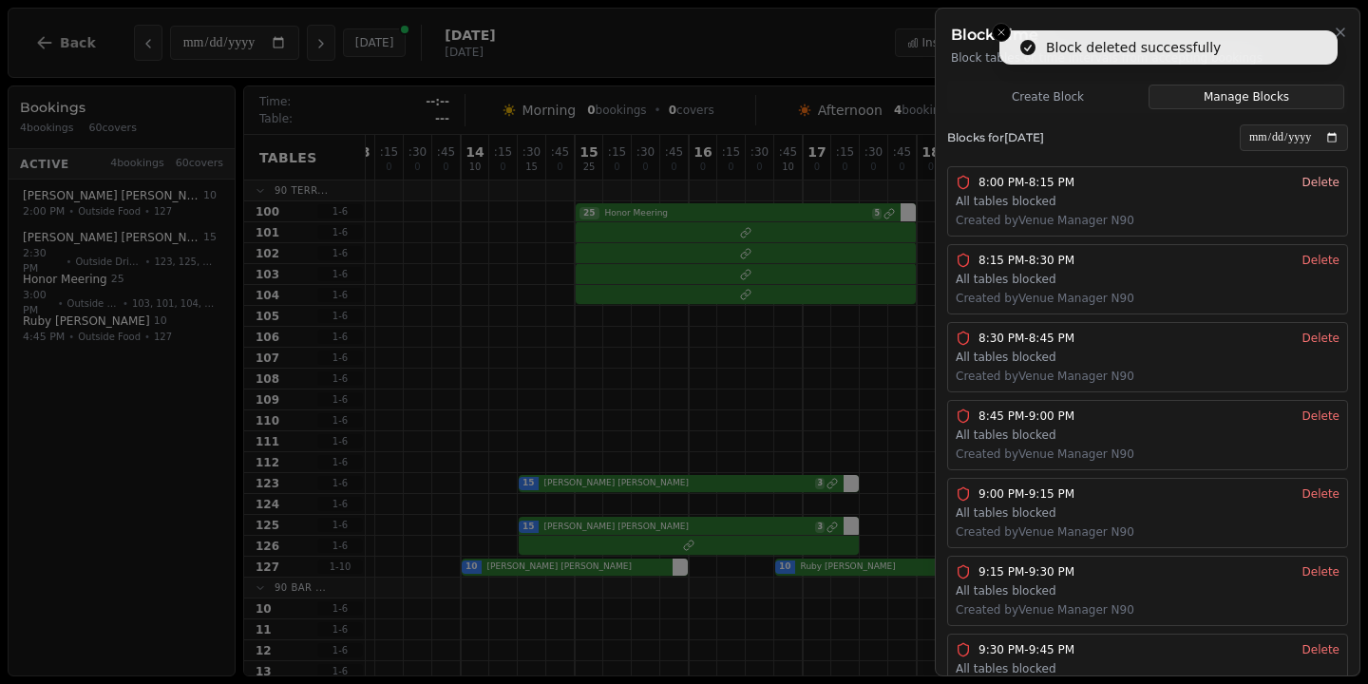
click at [1322, 188] on button "Delete" at bounding box center [1320, 182] width 37 height 15
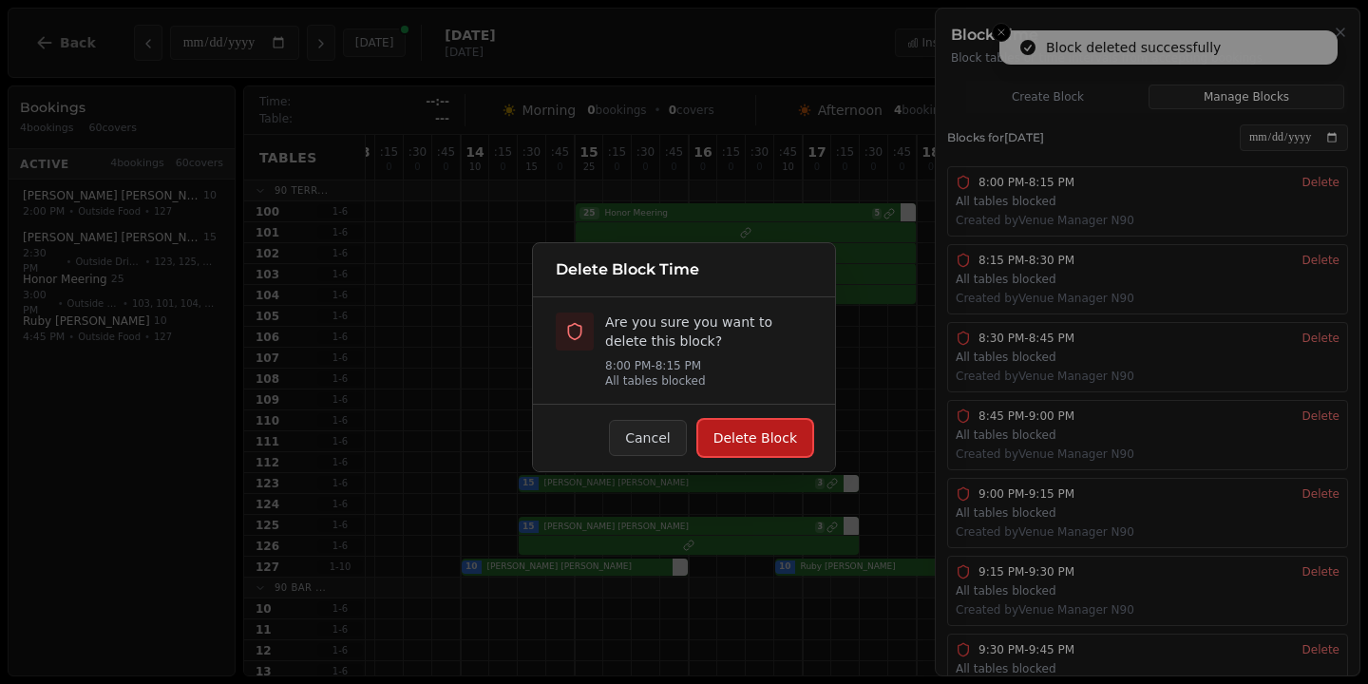
click at [763, 437] on button "Delete Block" at bounding box center [755, 438] width 114 height 36
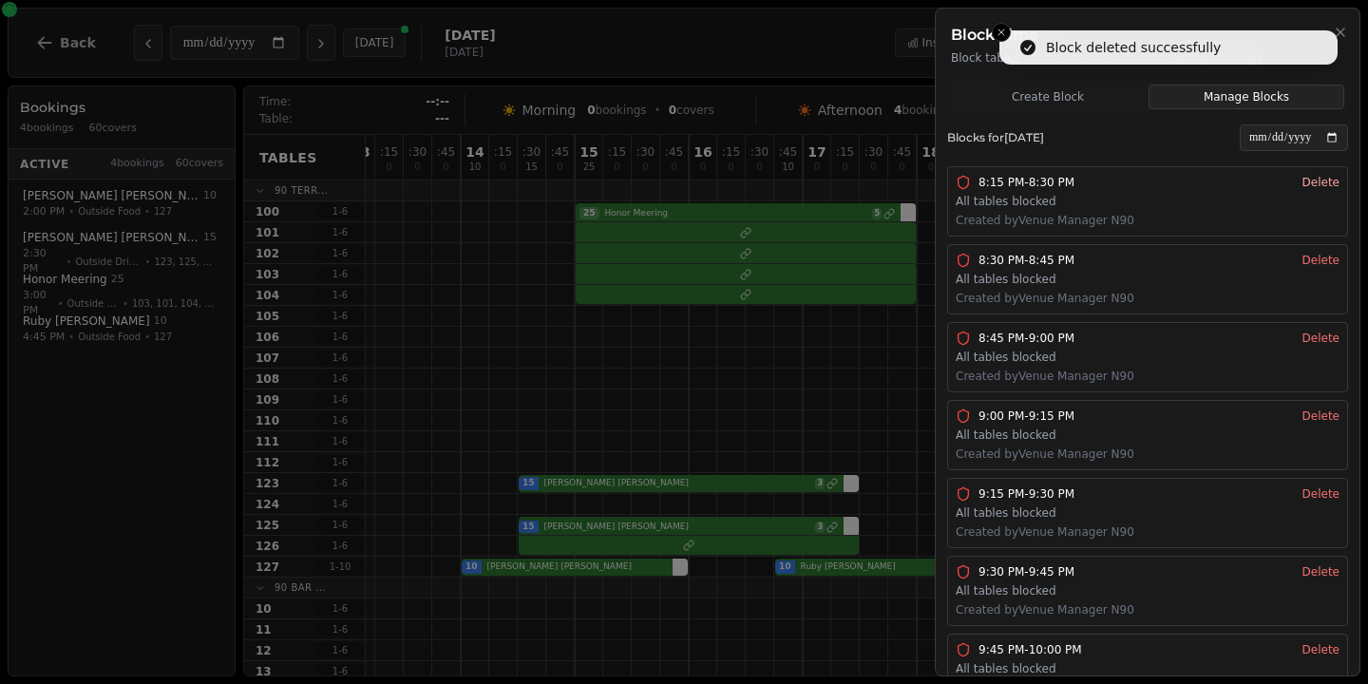
click at [1327, 180] on button "Delete" at bounding box center [1320, 182] width 37 height 15
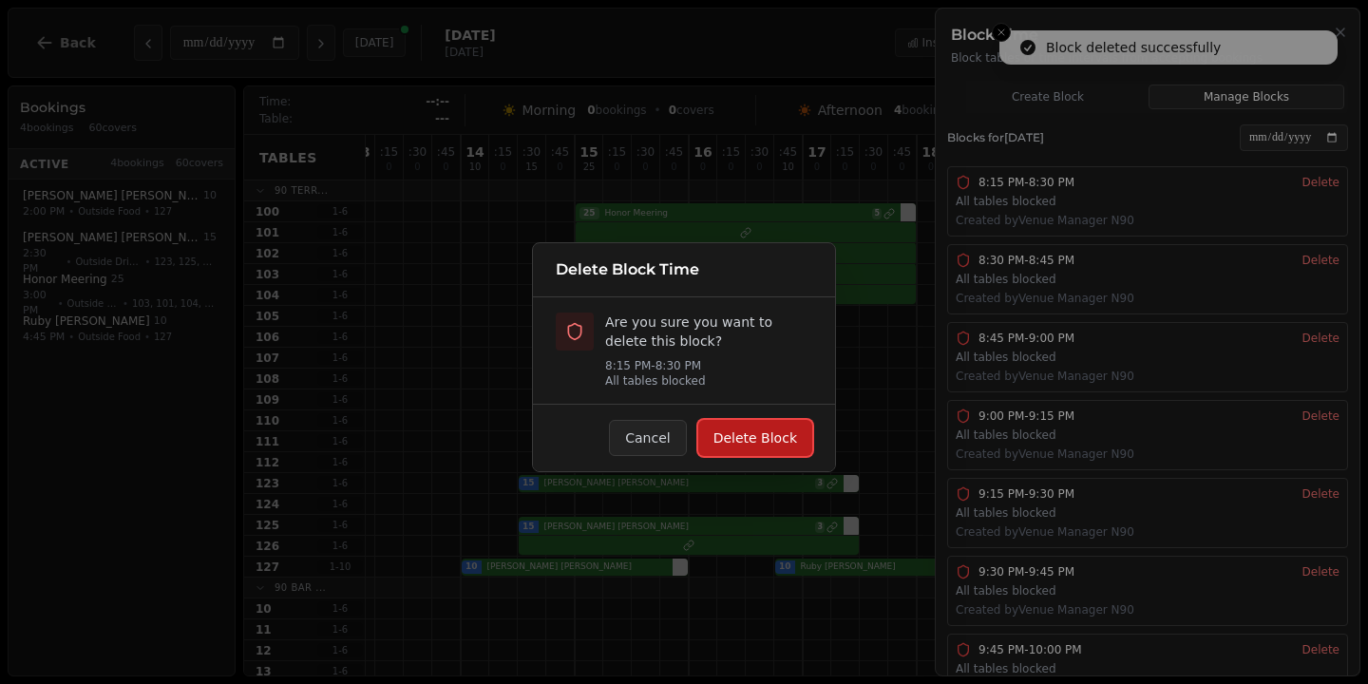
click at [783, 437] on button "Delete Block" at bounding box center [755, 438] width 114 height 36
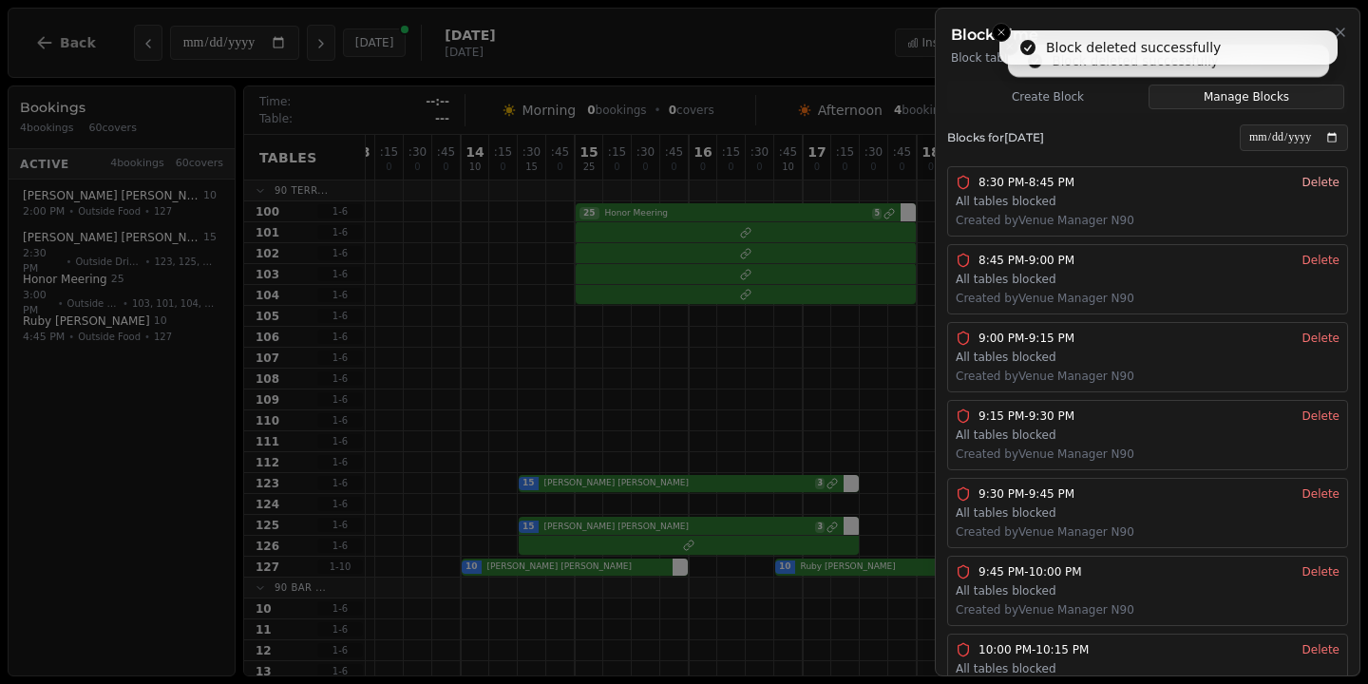
click at [1322, 189] on button "Delete" at bounding box center [1320, 182] width 37 height 15
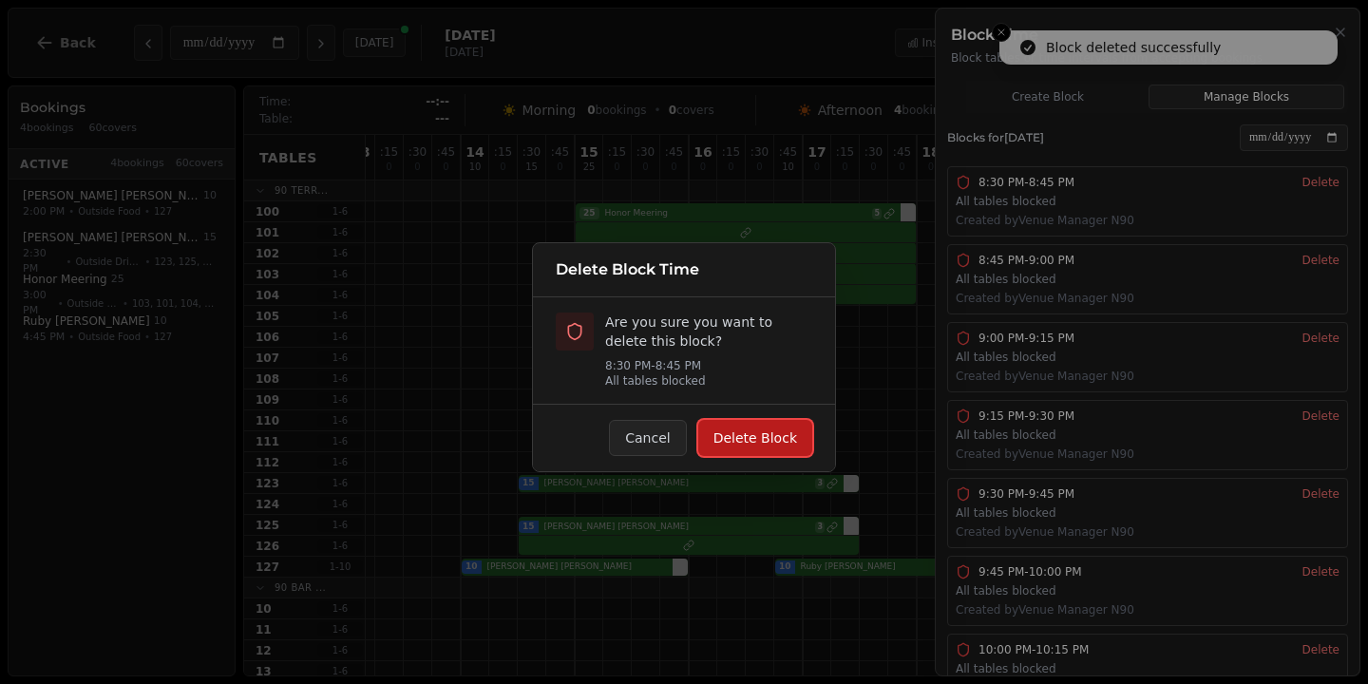
click at [788, 433] on button "Delete Block" at bounding box center [755, 438] width 114 height 36
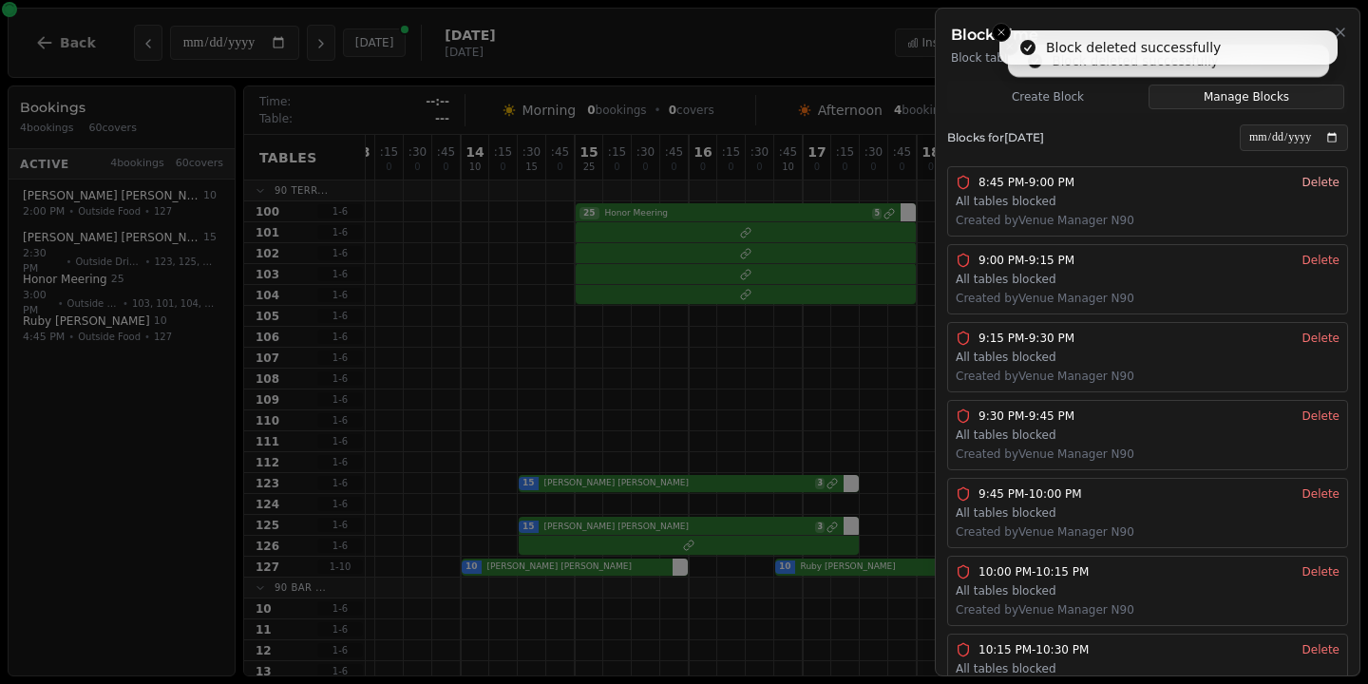
click at [1323, 184] on button "Delete" at bounding box center [1320, 182] width 37 height 15
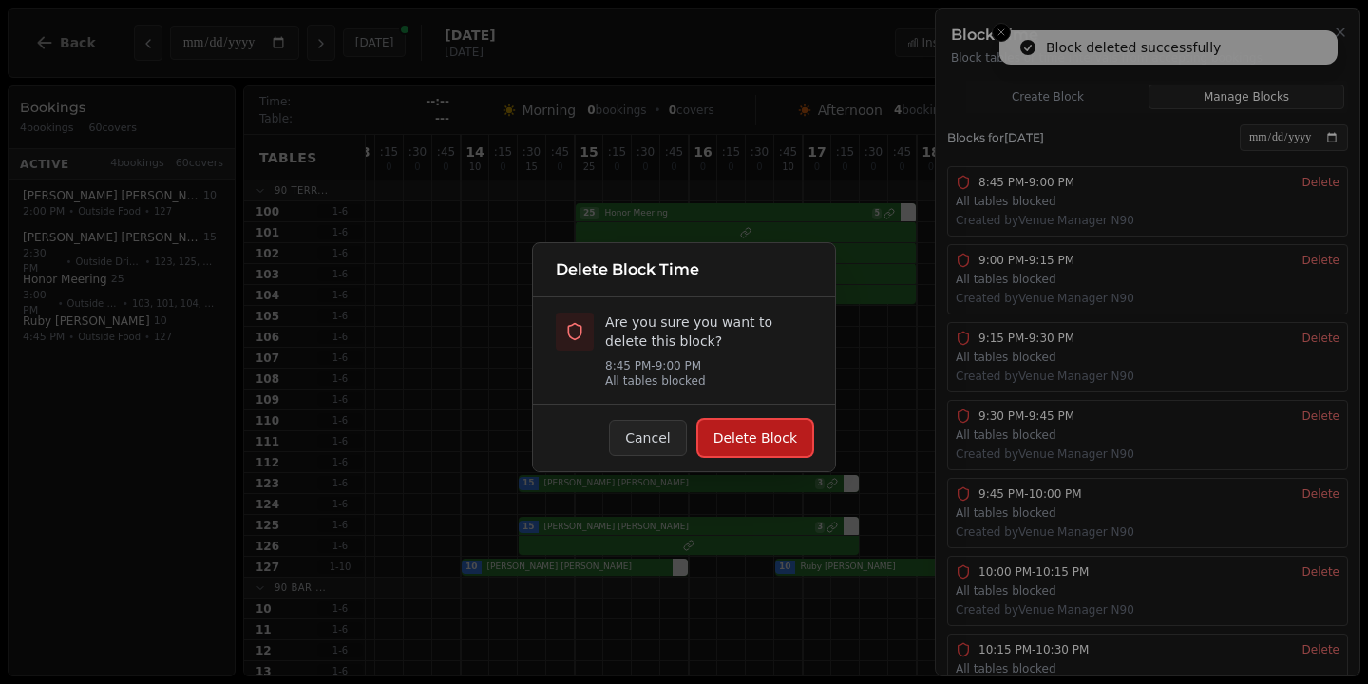
click at [755, 424] on button "Delete Block" at bounding box center [755, 438] width 114 height 36
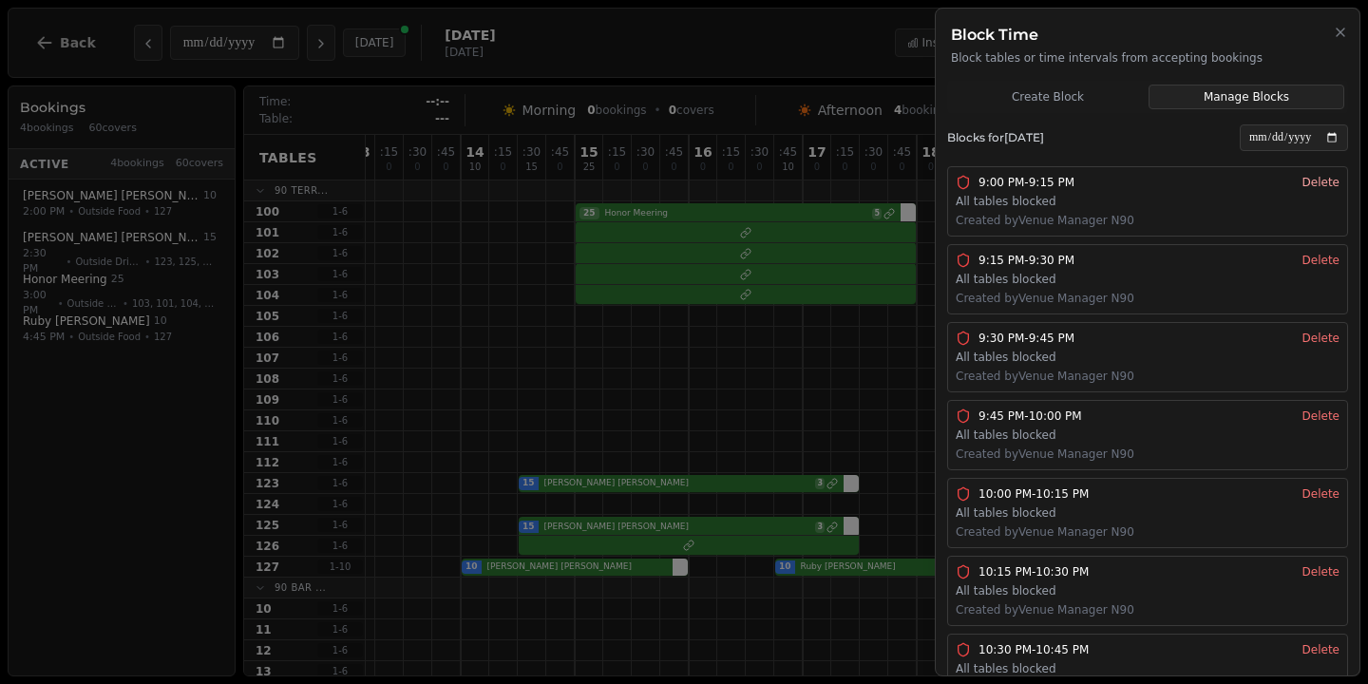
click at [1309, 180] on button "Delete" at bounding box center [1320, 182] width 37 height 15
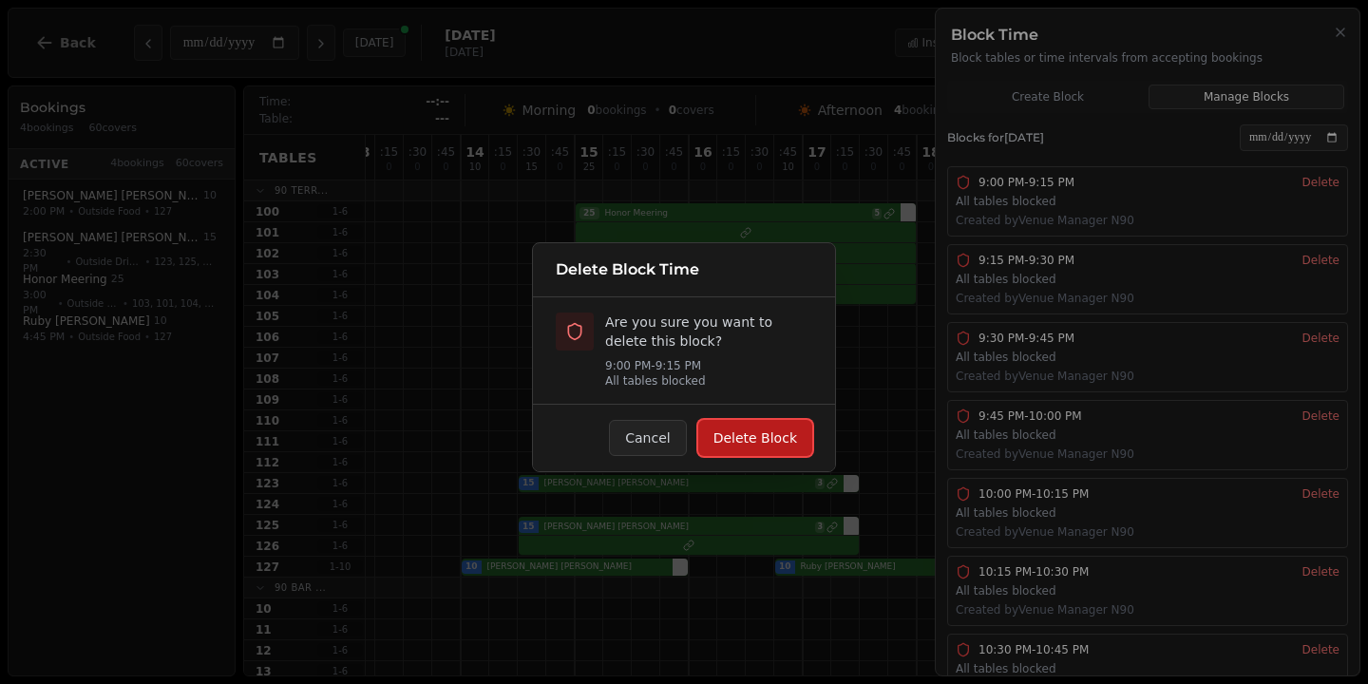
click at [746, 420] on button "Delete Block" at bounding box center [755, 438] width 114 height 36
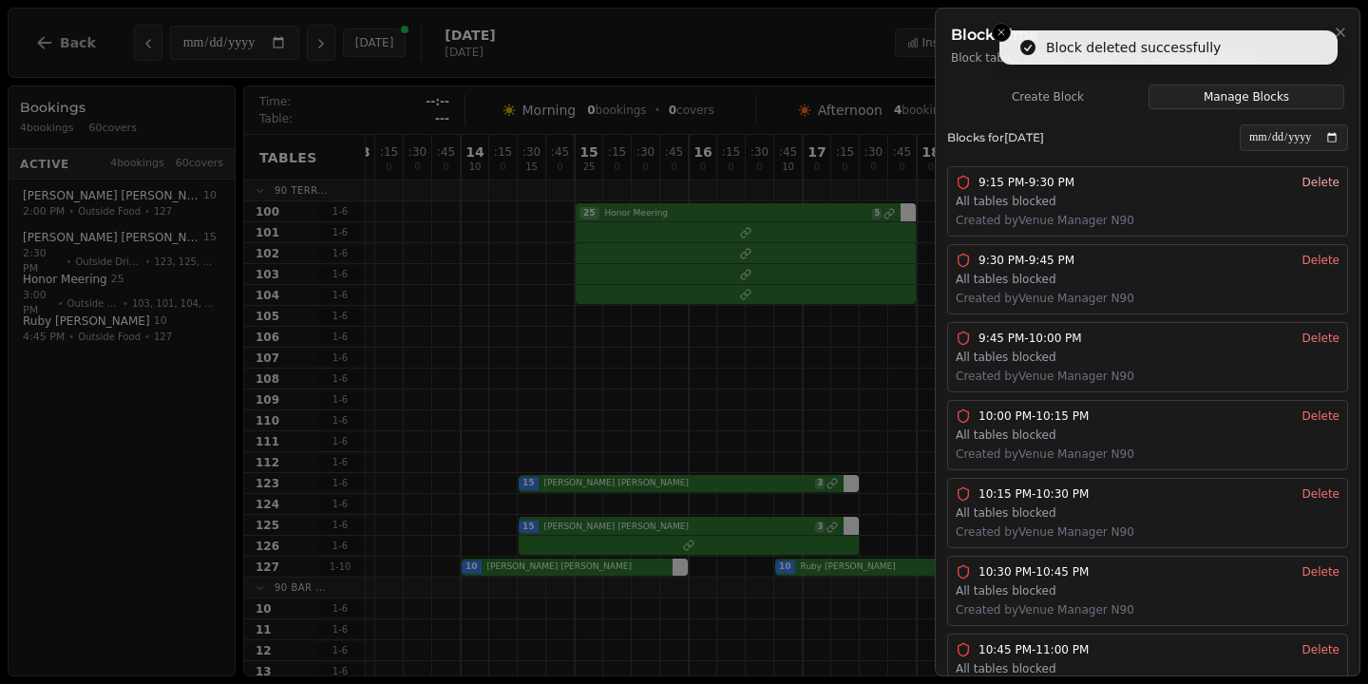
click at [1327, 185] on button "Delete" at bounding box center [1320, 182] width 37 height 15
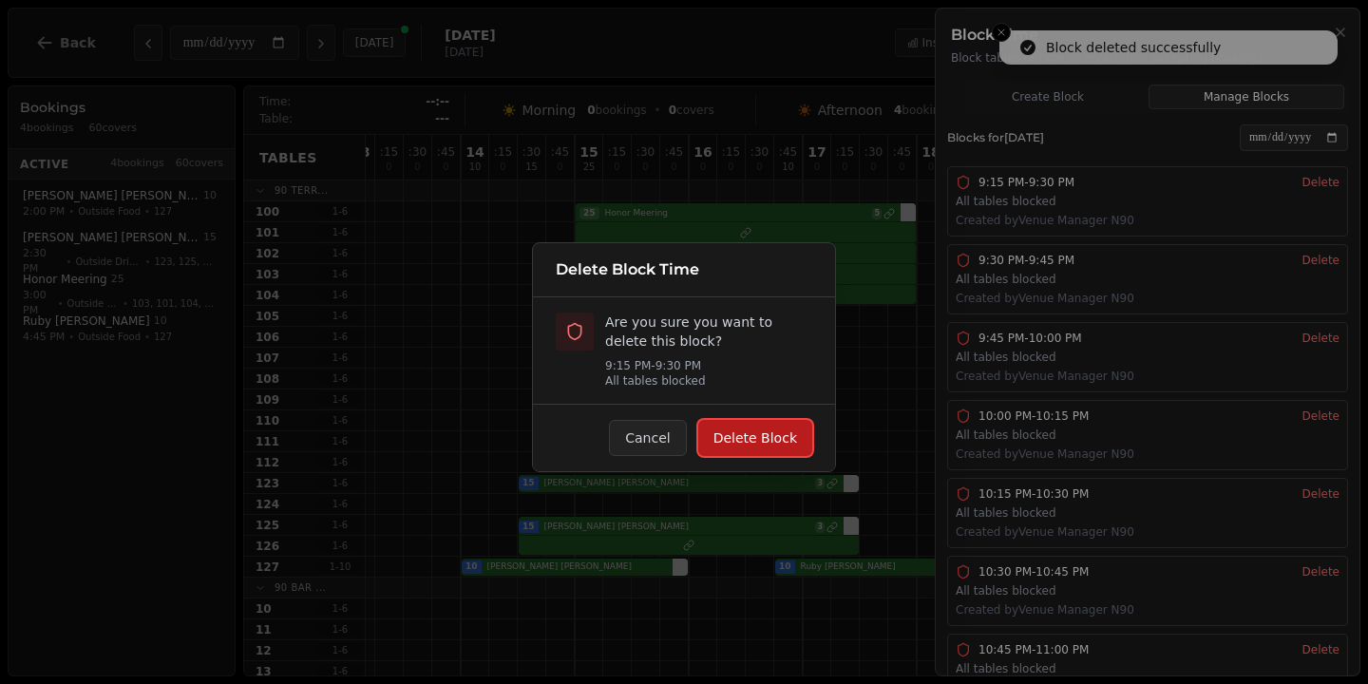
click at [806, 441] on button "Delete Block" at bounding box center [755, 438] width 114 height 36
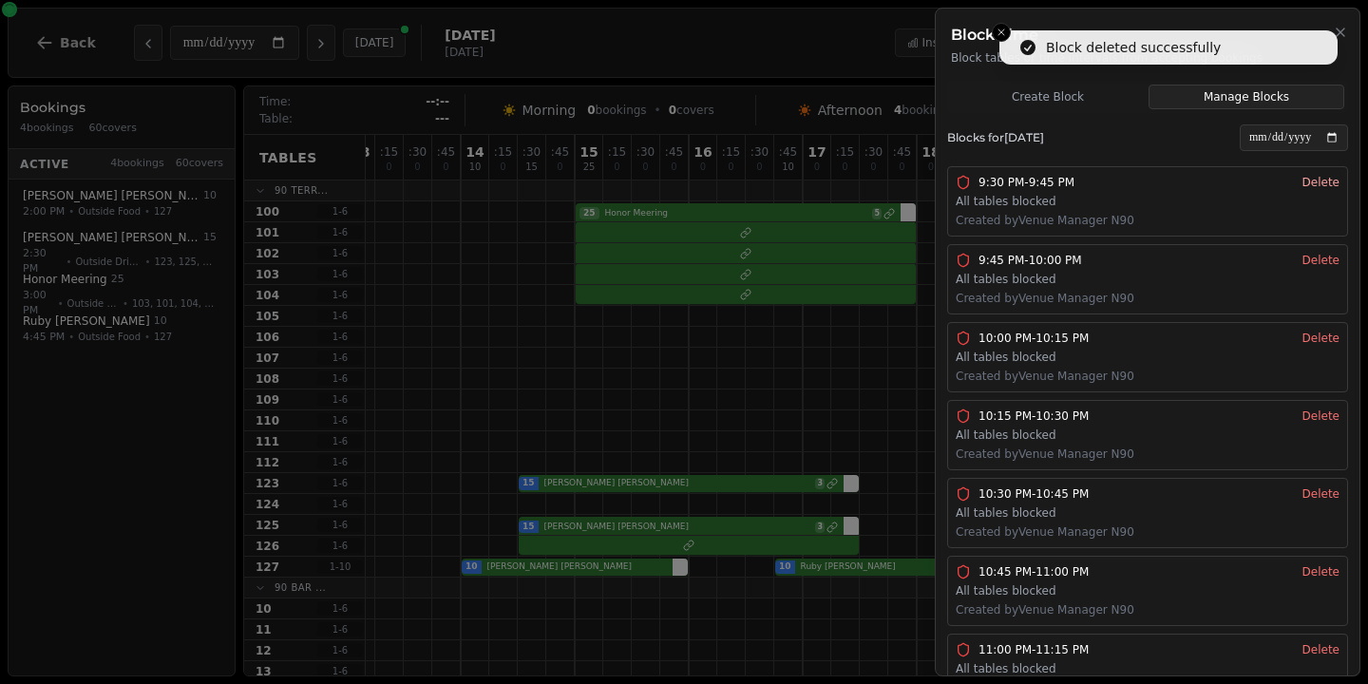
click at [1317, 188] on button "Delete" at bounding box center [1320, 182] width 37 height 15
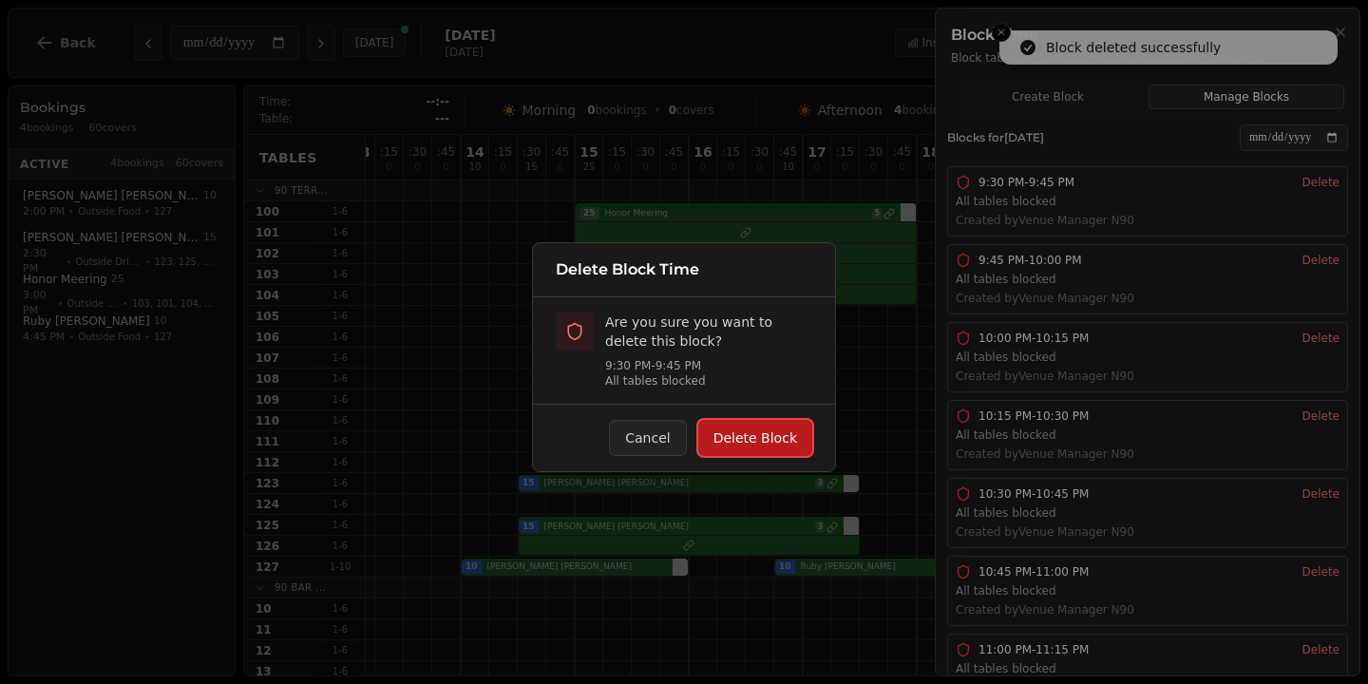
click at [759, 429] on button "Delete Block" at bounding box center [755, 438] width 114 height 36
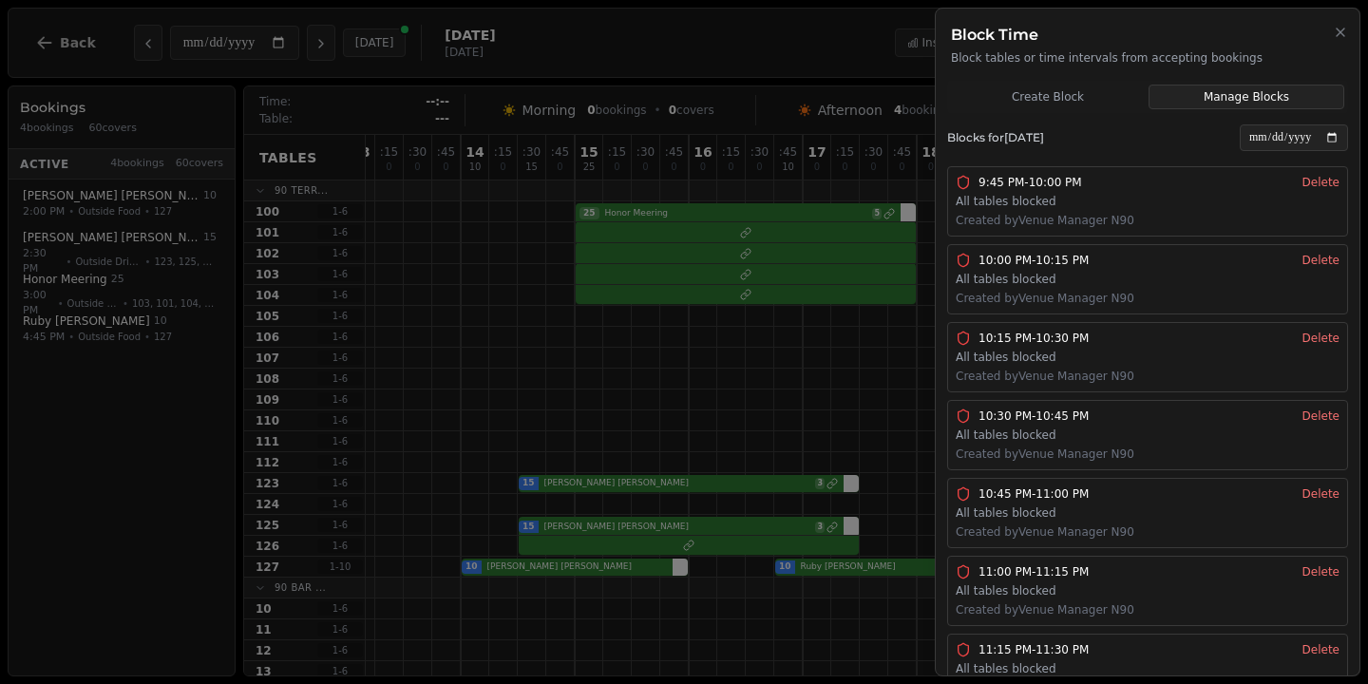
click at [1323, 194] on div "9:45 PM - 10:00 PM All tables blocked Created by Venue Manager N90 Delete" at bounding box center [1148, 201] width 384 height 53
click at [1323, 182] on button "Delete" at bounding box center [1320, 182] width 37 height 15
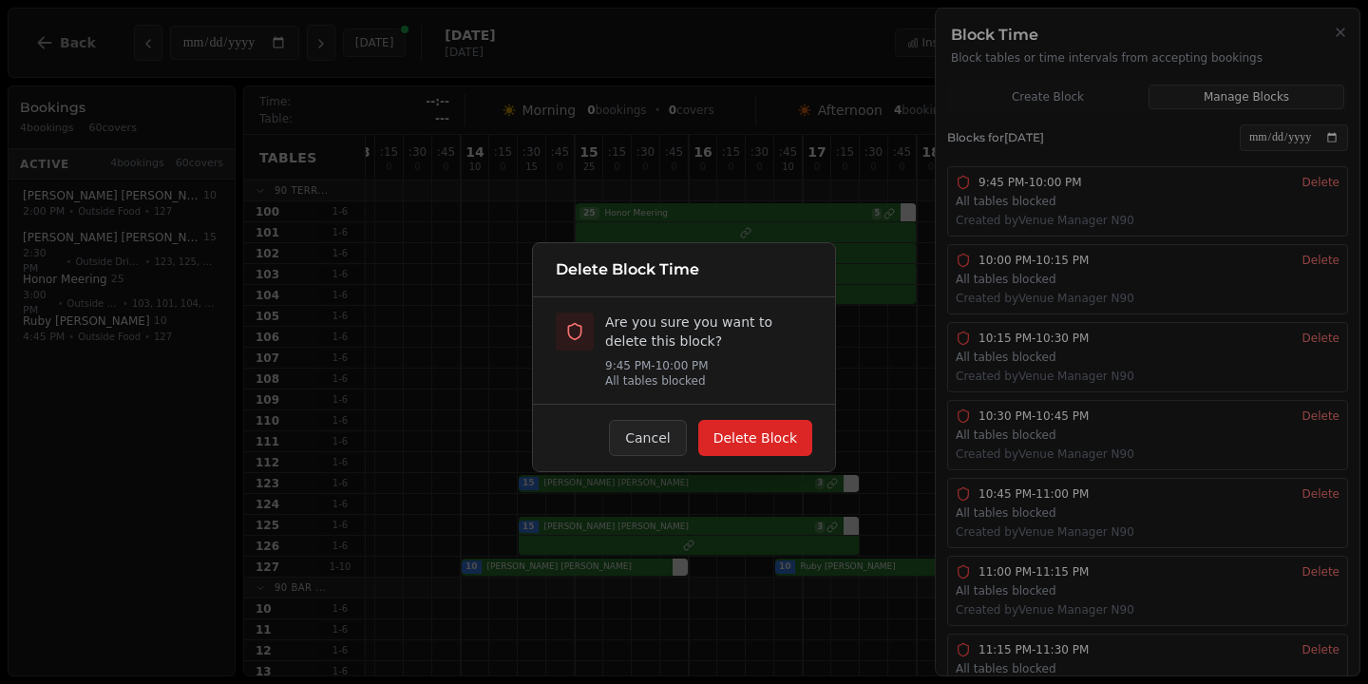
click at [745, 416] on div "Cancel Delete Block" at bounding box center [684, 437] width 302 height 67
click at [744, 441] on button "Delete Block" at bounding box center [755, 438] width 114 height 36
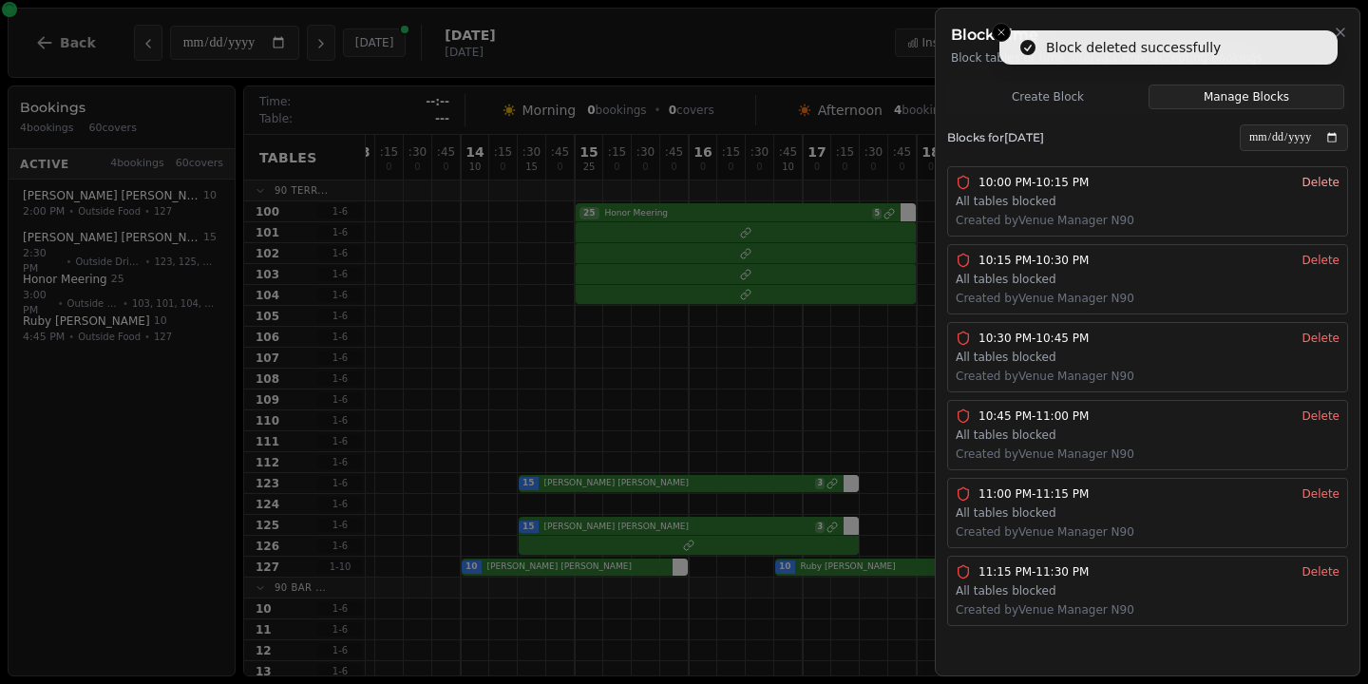
click at [1315, 186] on button "Delete" at bounding box center [1320, 182] width 37 height 15
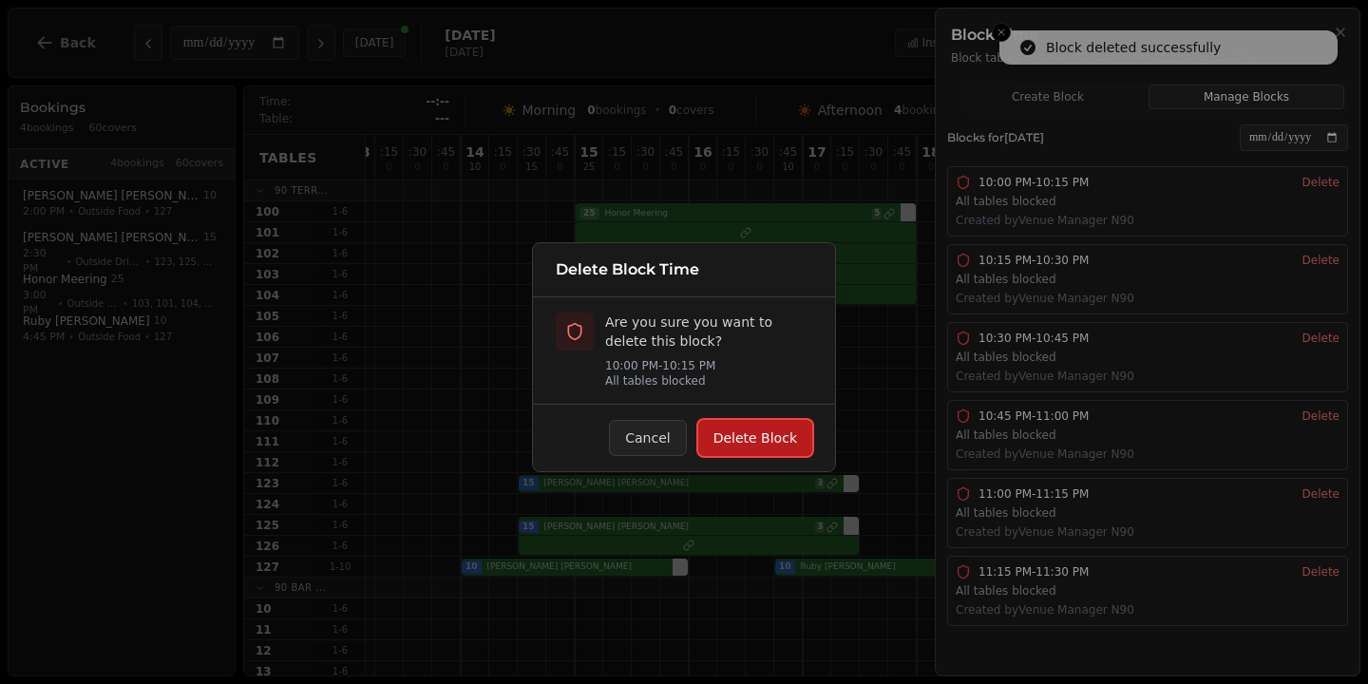
click at [762, 448] on button "Delete Block" at bounding box center [755, 438] width 114 height 36
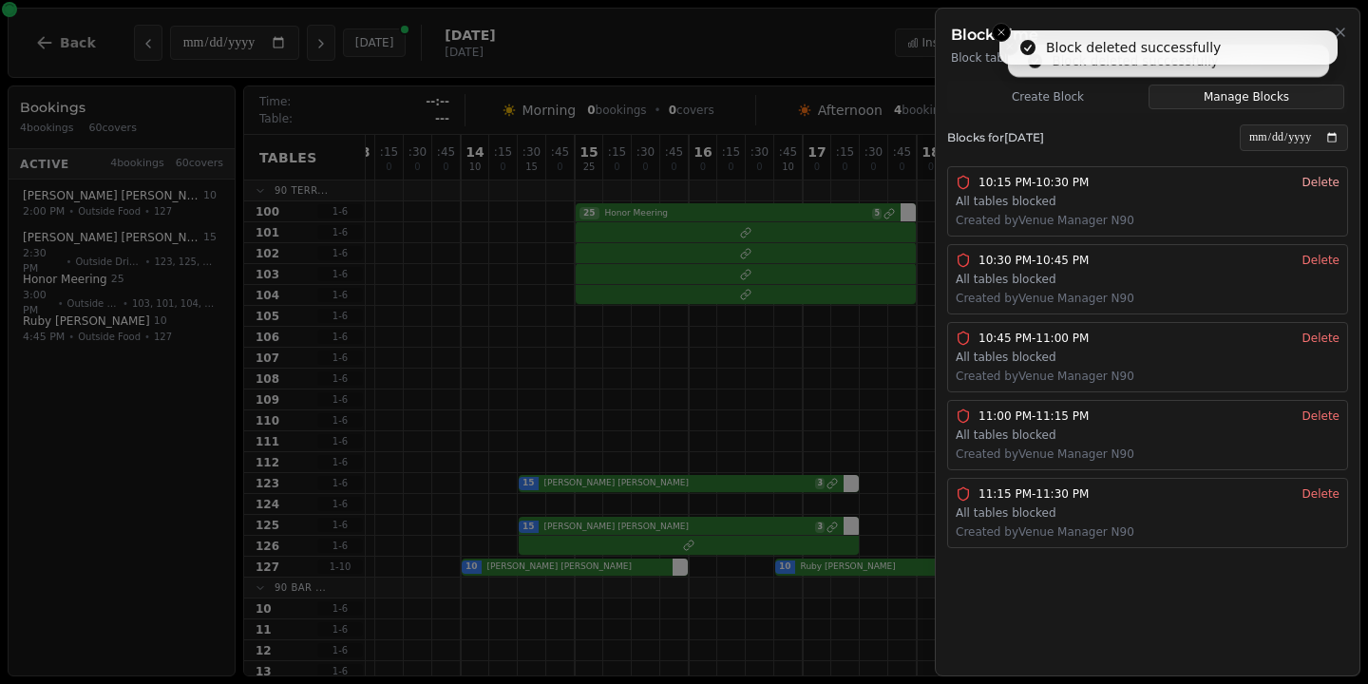
click at [1330, 181] on button "Delete" at bounding box center [1320, 182] width 37 height 15
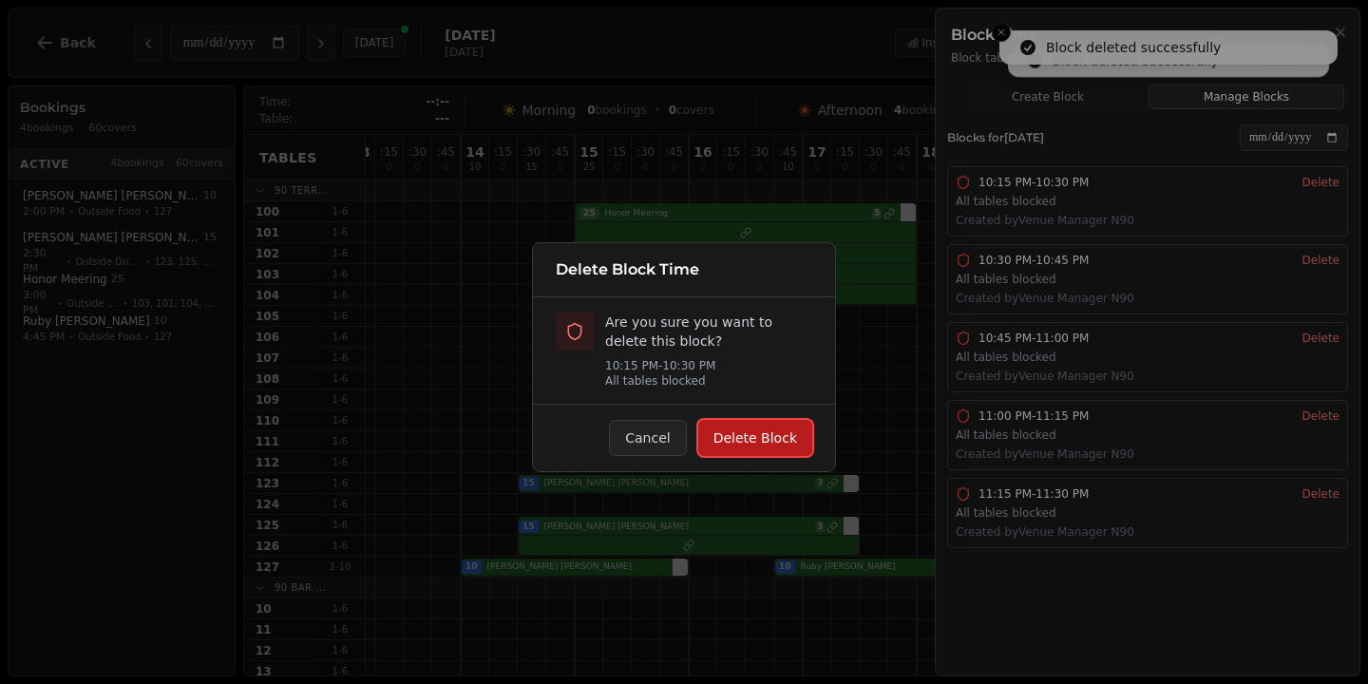
click at [777, 424] on button "Delete Block" at bounding box center [755, 438] width 114 height 36
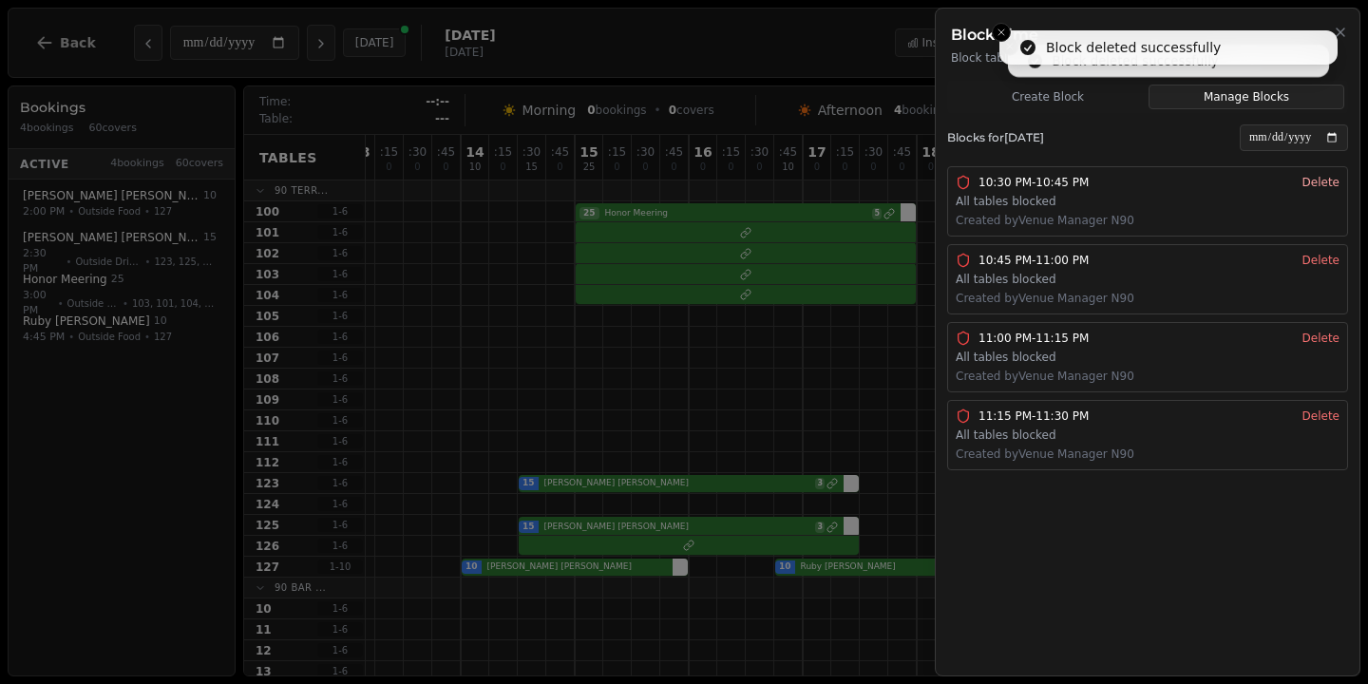
click at [1317, 181] on button "Delete" at bounding box center [1320, 182] width 37 height 15
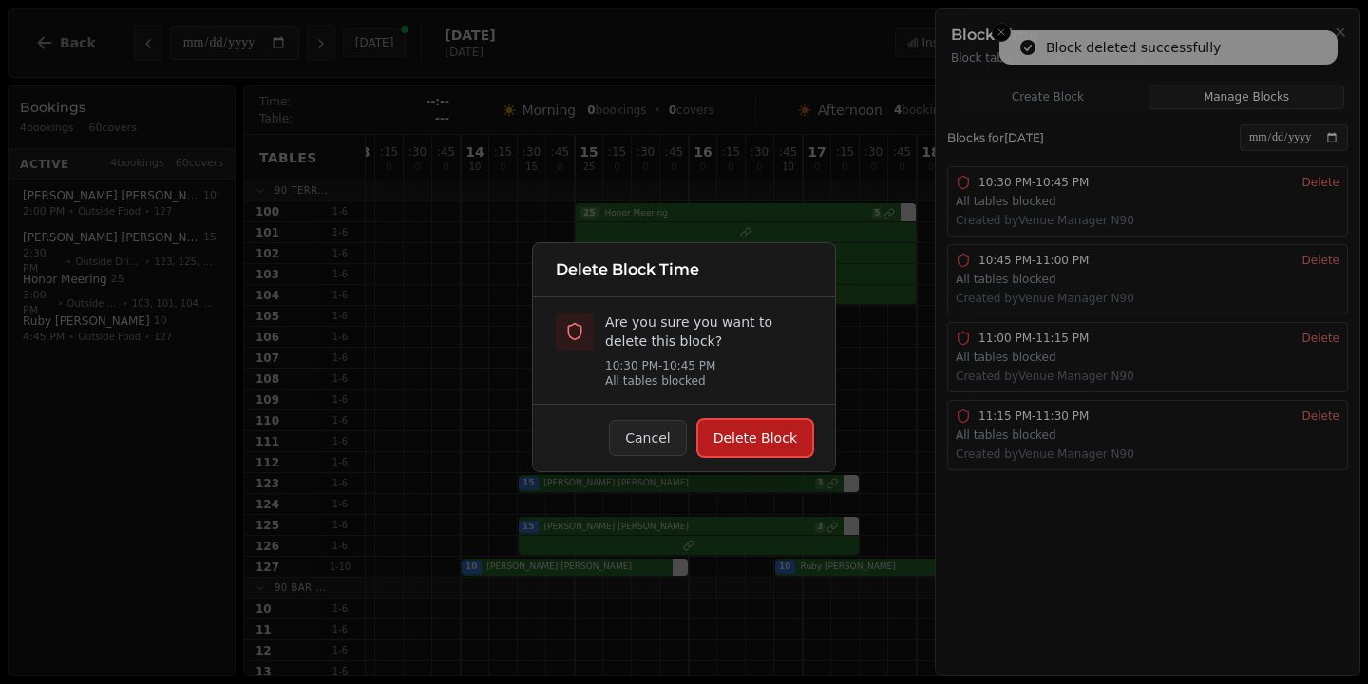
click at [778, 450] on button "Delete Block" at bounding box center [755, 438] width 114 height 36
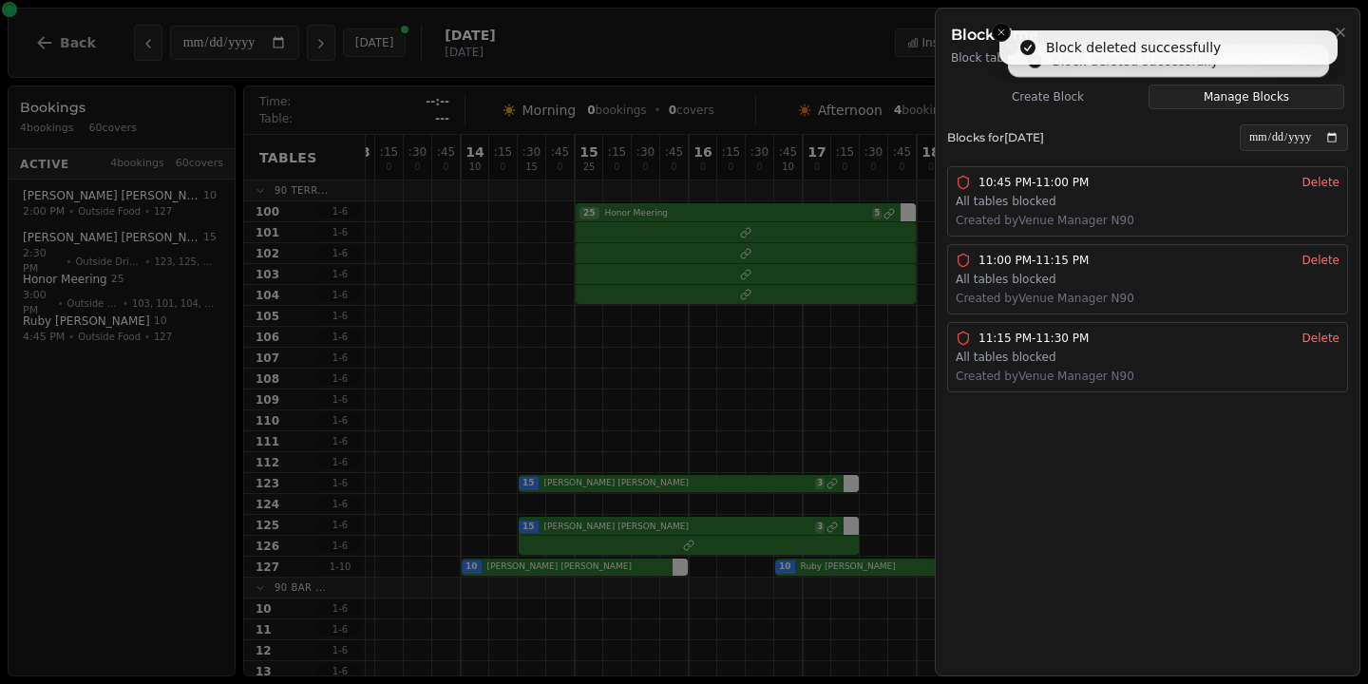
click at [1322, 190] on div "10:45 PM - 11:00 PM All tables blocked Created by Venue Manager N90 Delete" at bounding box center [1148, 201] width 384 height 53
click at [1322, 186] on button "Delete" at bounding box center [1320, 182] width 37 height 15
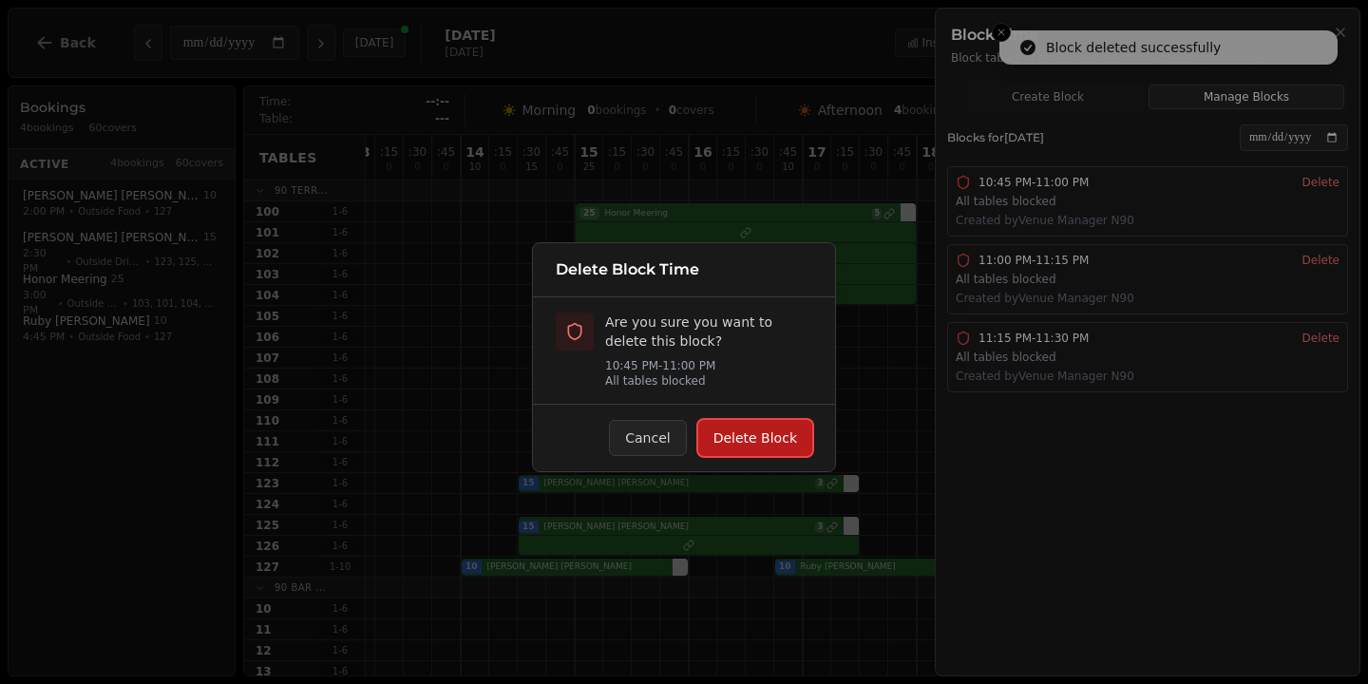
click at [726, 453] on button "Delete Block" at bounding box center [755, 438] width 114 height 36
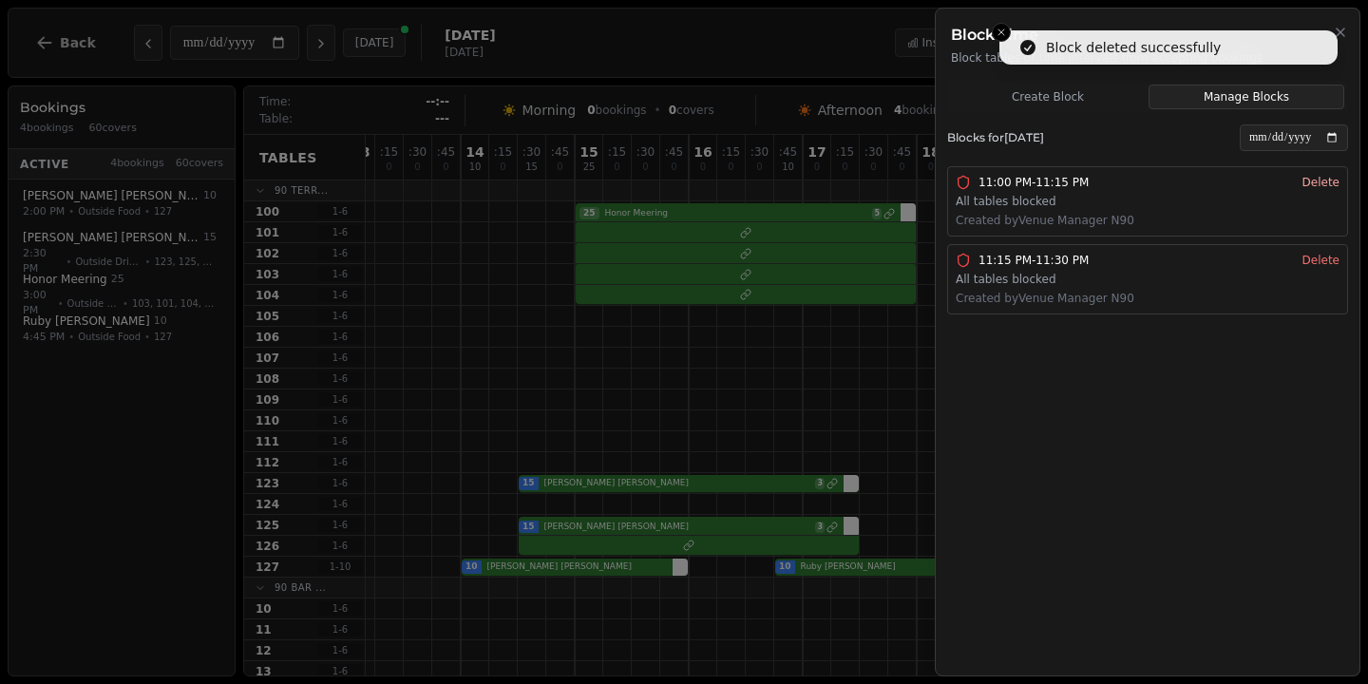
click at [1331, 175] on button "Delete" at bounding box center [1320, 182] width 37 height 15
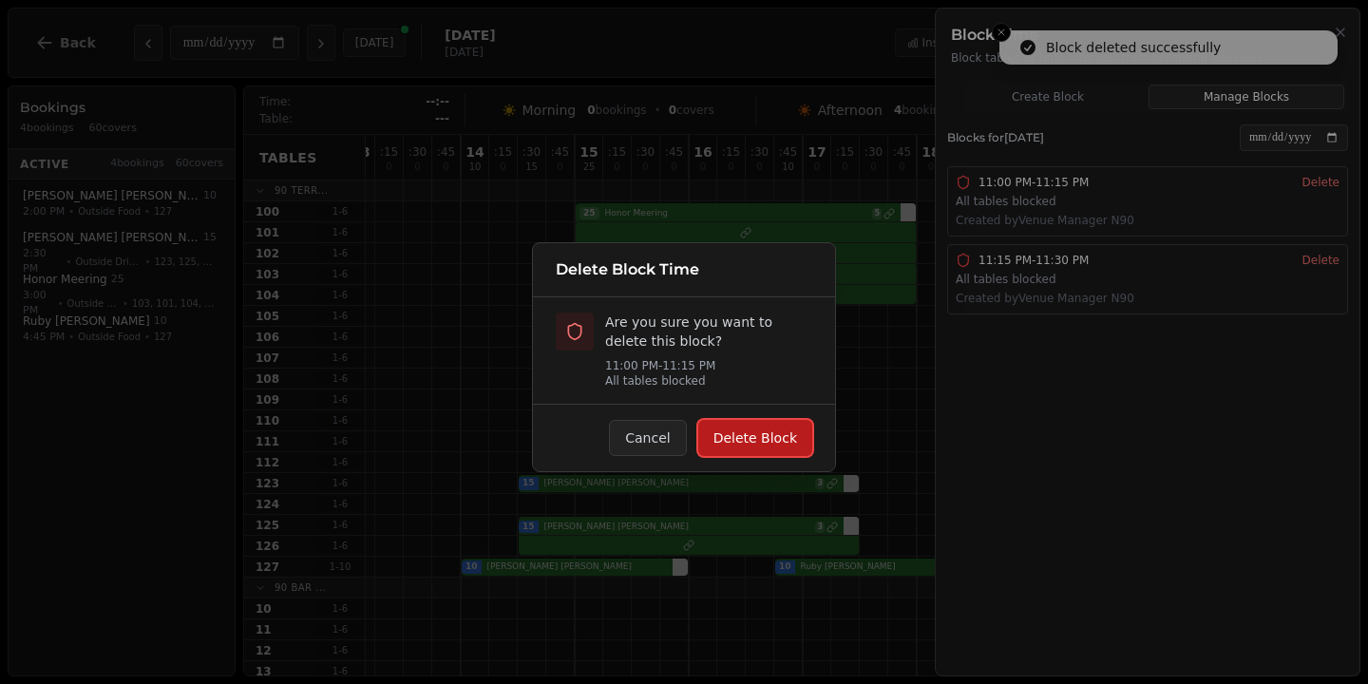
click at [766, 438] on button "Delete Block" at bounding box center [755, 438] width 114 height 36
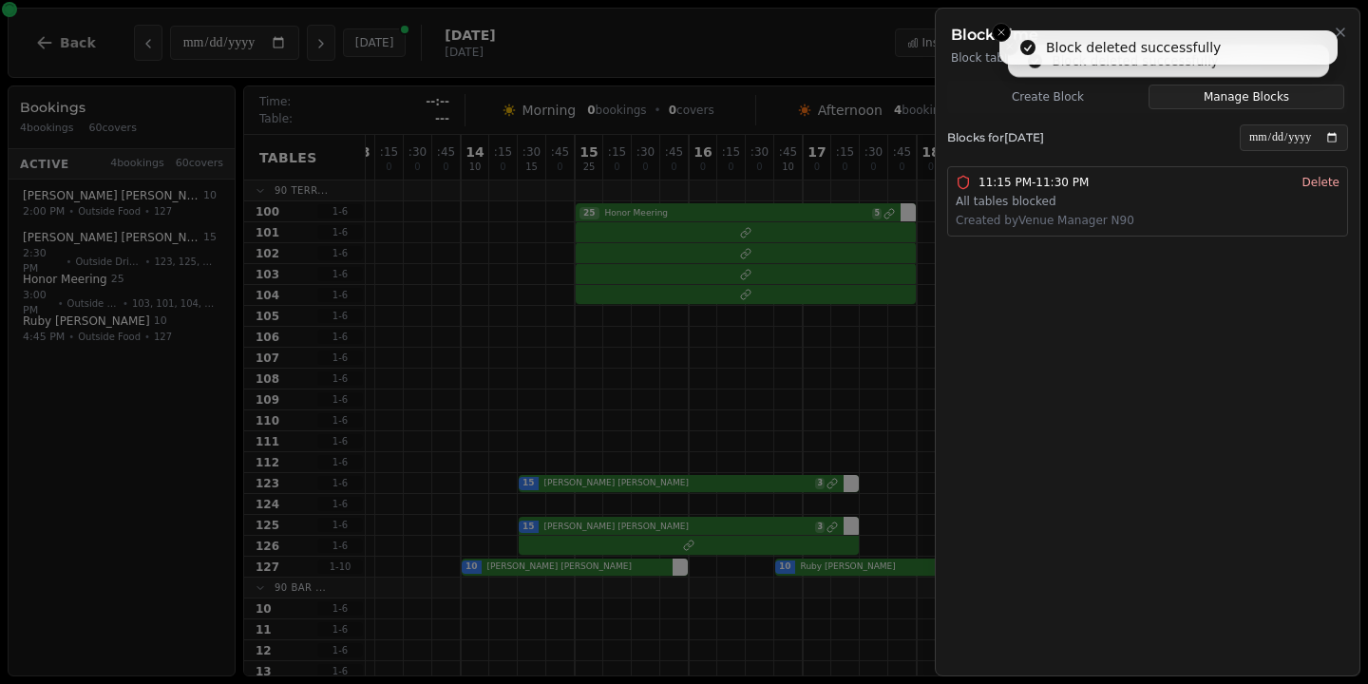
click at [1311, 189] on button "Delete" at bounding box center [1320, 182] width 37 height 15
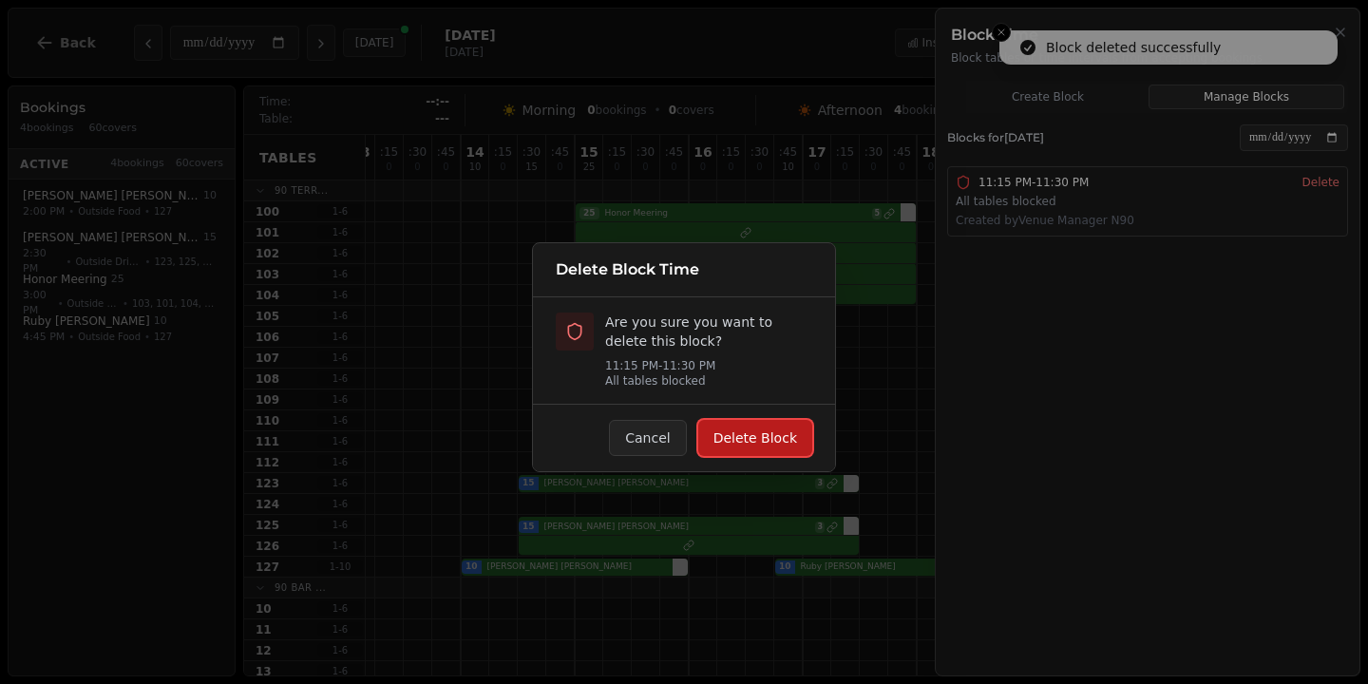
click at [729, 449] on button "Delete Block" at bounding box center [755, 438] width 114 height 36
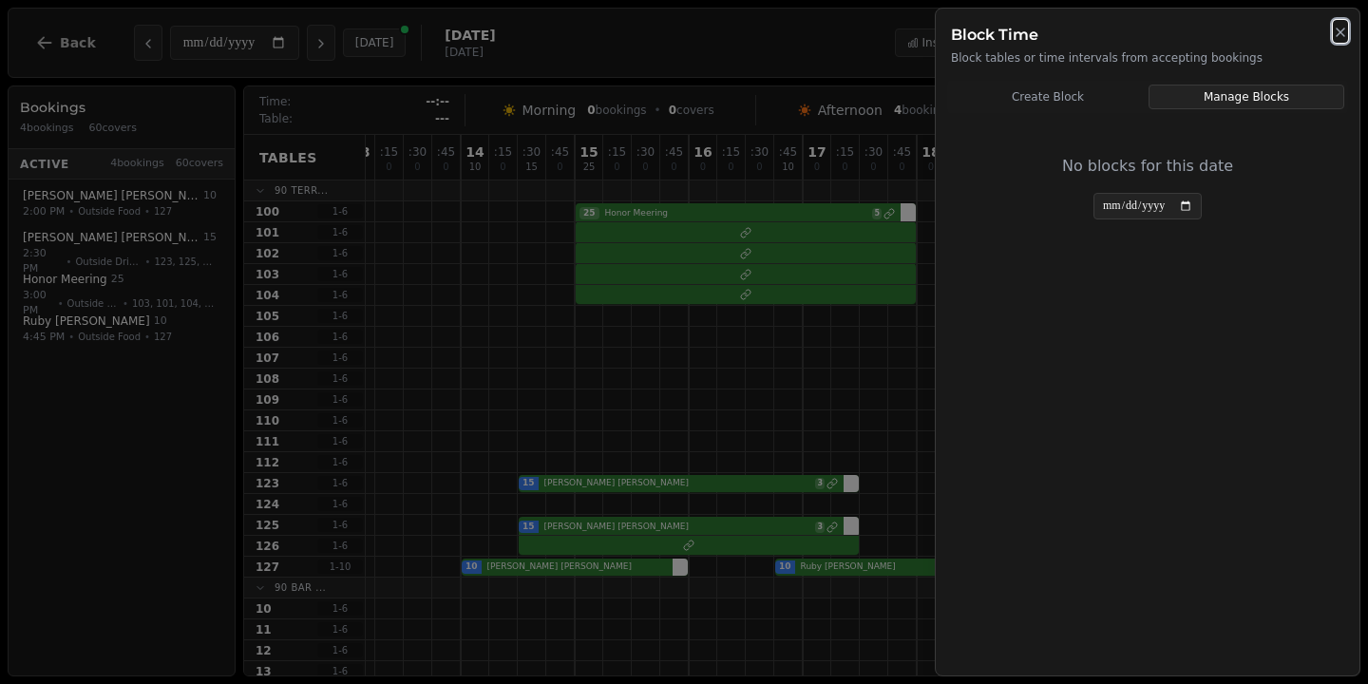
click at [1343, 38] on icon "button" at bounding box center [1340, 32] width 15 height 15
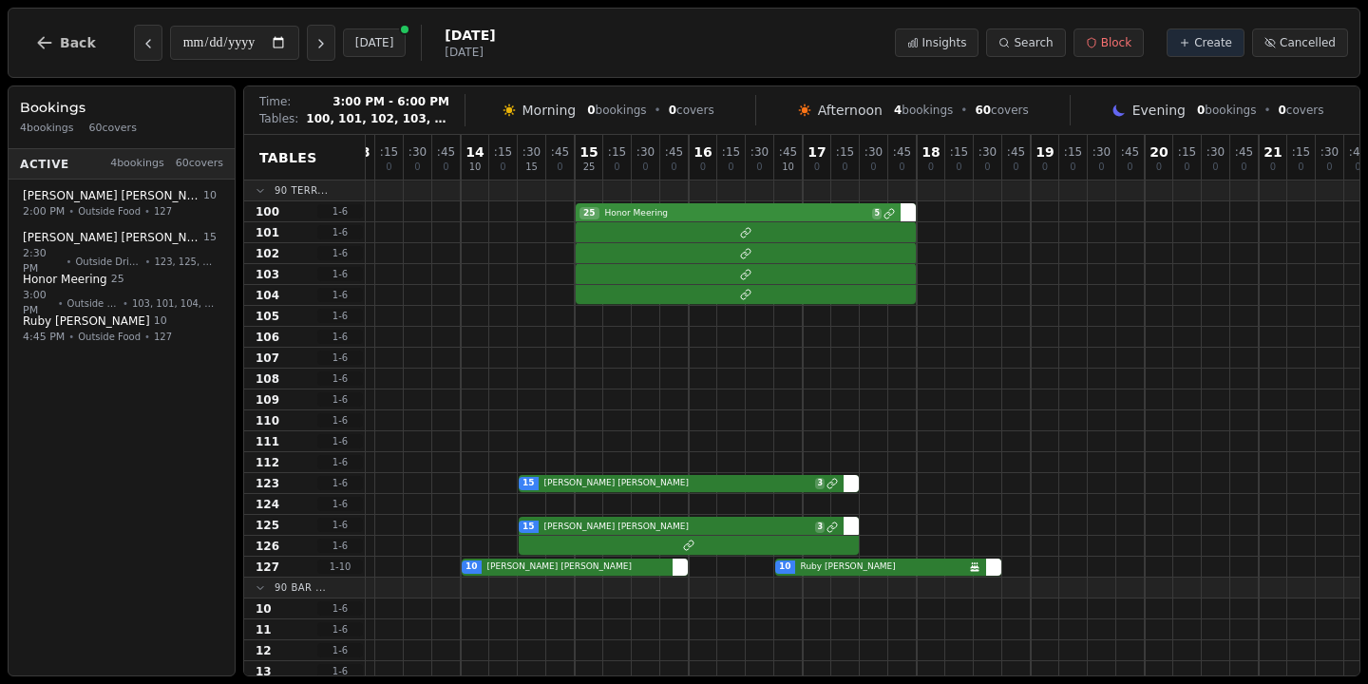
click at [700, 219] on div "25 Honor Meering 5" at bounding box center [874, 211] width 1282 height 21
select select "*****"
select select "**"
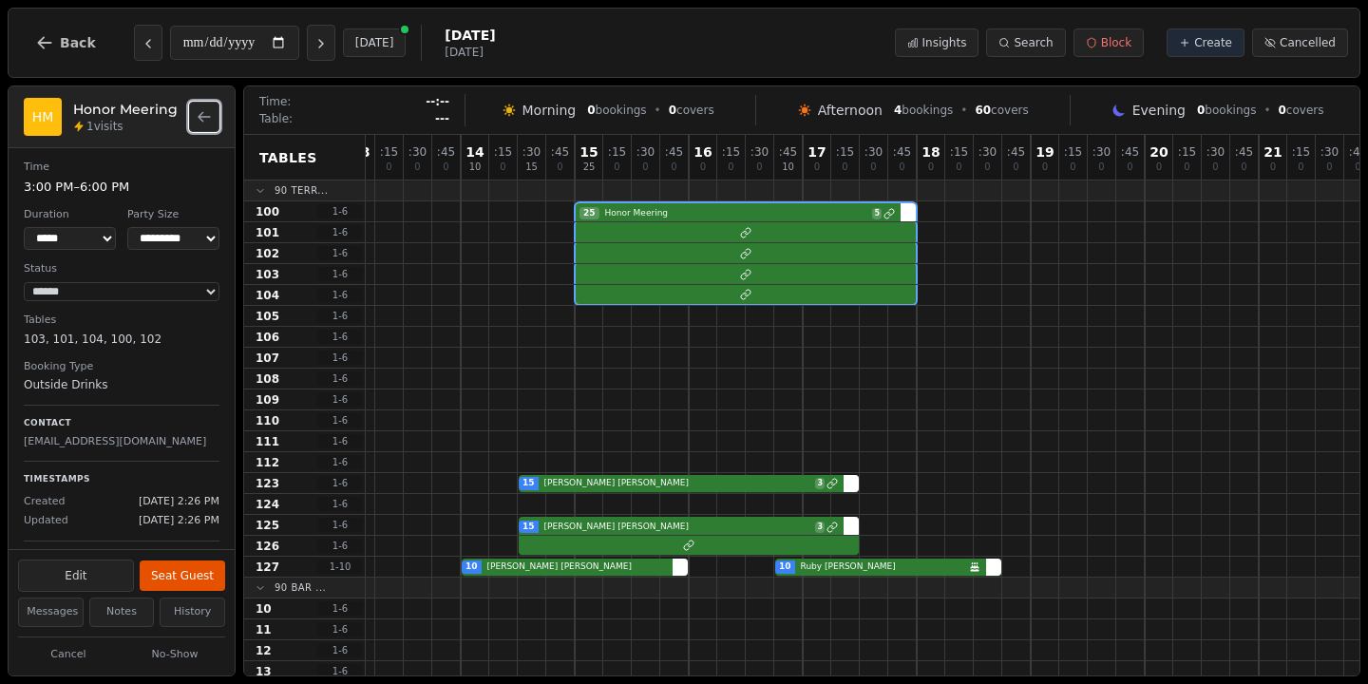
click at [206, 123] on icon "Back to bookings list" at bounding box center [204, 116] width 15 height 15
